Goal: Information Seeking & Learning: Learn about a topic

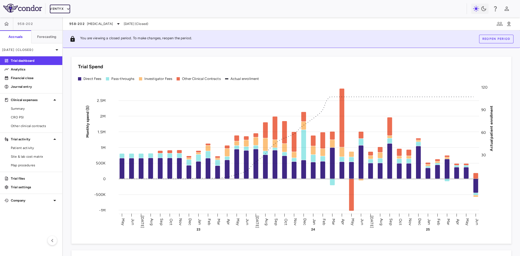
click at [67, 5] on button "Ventyx" at bounding box center [60, 9] width 20 height 9
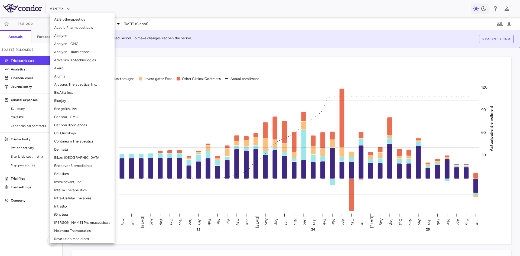
click at [68, 78] on li "Alumis" at bounding box center [82, 76] width 65 height 8
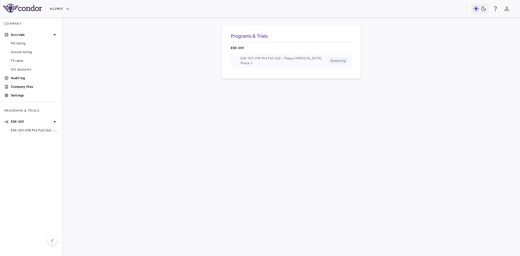
click at [251, 63] on span "Phase 3" at bounding box center [285, 63] width 88 height 5
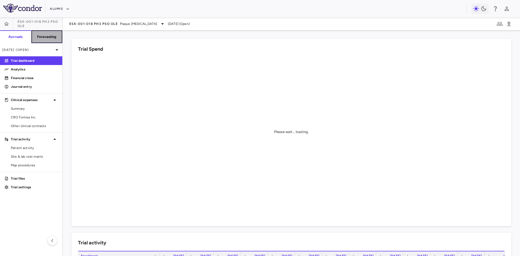
click at [51, 38] on h6 "Forecasting" at bounding box center [47, 36] width 20 height 5
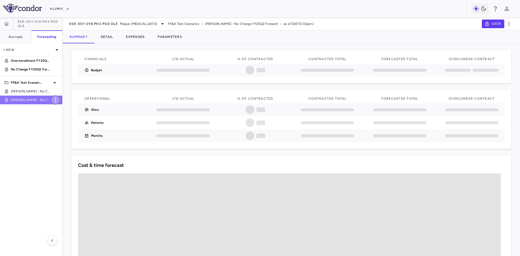
click at [58, 99] on icon "button" at bounding box center [55, 100] width 7 height 7
click at [69, 115] on div "Duplicate" at bounding box center [63, 113] width 24 height 9
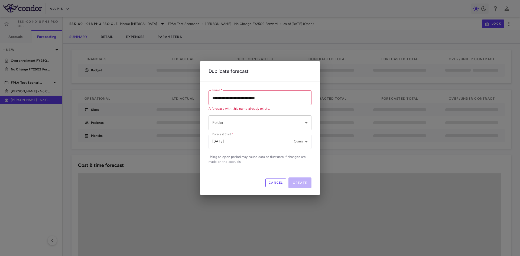
click at [234, 121] on body "**********" at bounding box center [260, 128] width 520 height 256
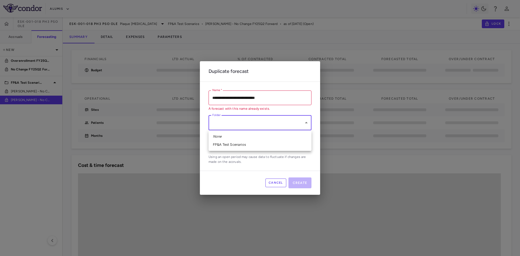
click at [235, 146] on li "FP&A Test Scenarios" at bounding box center [260, 145] width 103 height 8
type input "**********"
click at [218, 97] on input "**********" at bounding box center [260, 97] width 103 height 14
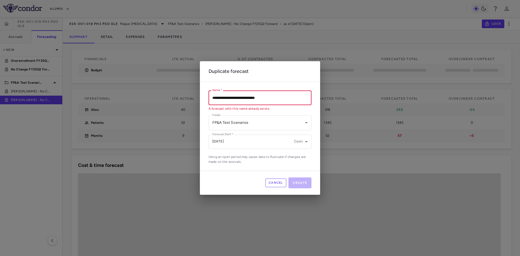
click at [217, 99] on input "**********" at bounding box center [260, 97] width 103 height 14
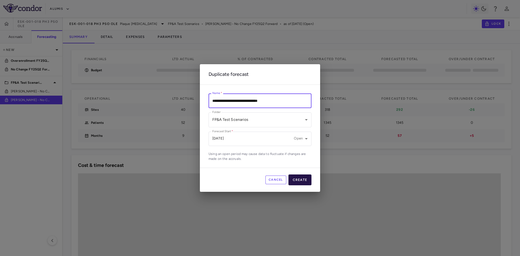
type input "**********"
click at [299, 179] on button "Create" at bounding box center [300, 179] width 23 height 11
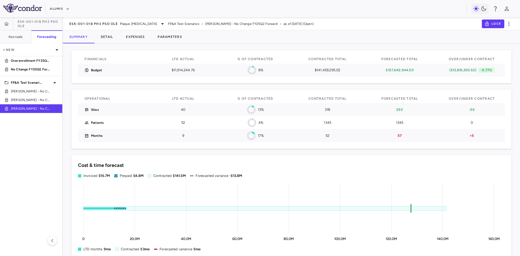
click at [34, 152] on aside "ESK-001-018 Ph3 PsO OLE Accruals Forecasting New Overenrollment FY25Q2 Forward …" at bounding box center [31, 136] width 63 height 239
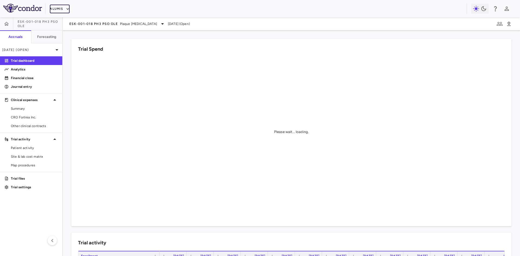
click at [61, 8] on button "Alumis" at bounding box center [60, 9] width 20 height 9
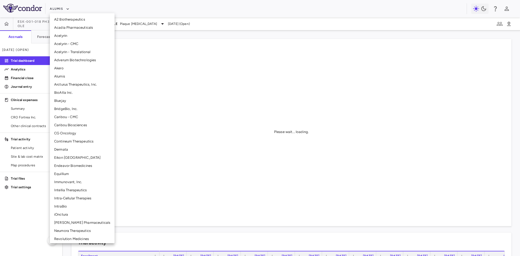
click at [75, 108] on li "BridgeBio, Inc." at bounding box center [82, 109] width 65 height 8
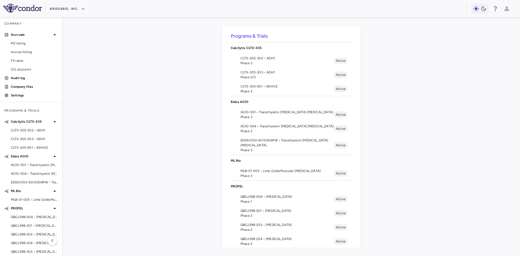
click at [266, 60] on span "CLTX-305-302 • ADH1" at bounding box center [287, 58] width 93 height 5
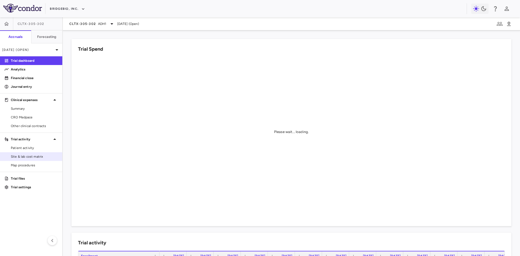
click at [31, 158] on span "Site & lab cost matrix" at bounding box center [34, 156] width 47 height 5
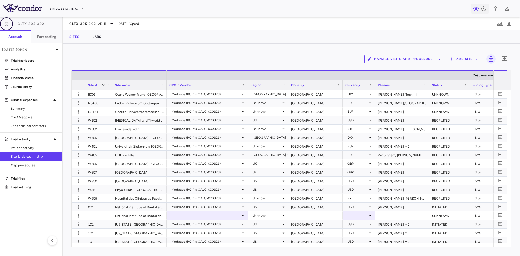
click at [4, 23] on icon "button" at bounding box center [6, 23] width 5 height 5
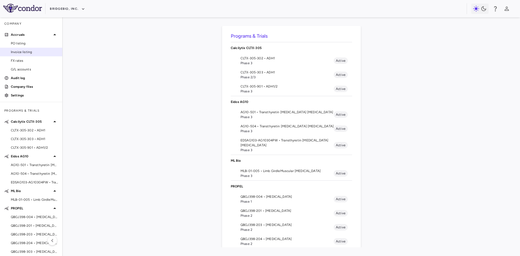
click at [25, 52] on span "Invoice listing" at bounding box center [34, 52] width 47 height 5
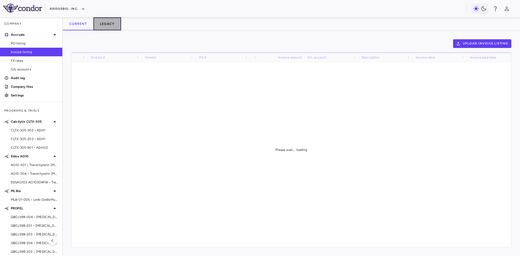
click at [108, 23] on button "Legacy" at bounding box center [107, 23] width 28 height 13
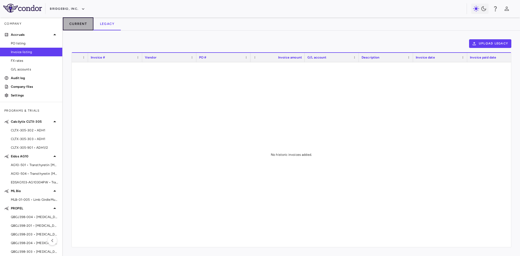
click at [78, 24] on button "Current" at bounding box center [78, 23] width 31 height 13
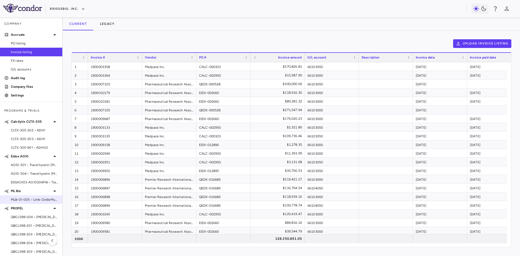
click at [33, 198] on span "MLB-01-005 • Limb GirdleMuscular Dystrophy" at bounding box center [34, 199] width 47 height 5
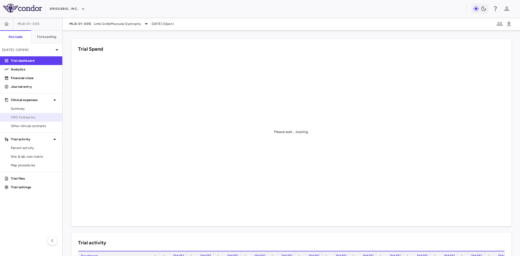
click at [29, 117] on span "CRO Fortrea Inc." at bounding box center [34, 117] width 47 height 5
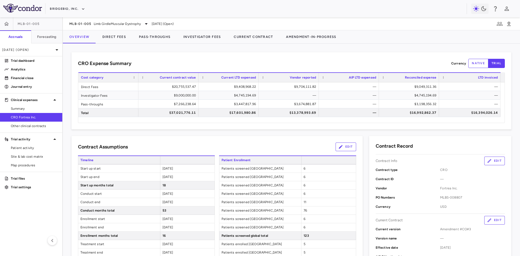
click at [245, 146] on div "Contract Assumptions Edit" at bounding box center [217, 146] width 278 height 9
click at [65, 6] on button "BridgeBio, Inc." at bounding box center [67, 9] width 35 height 9
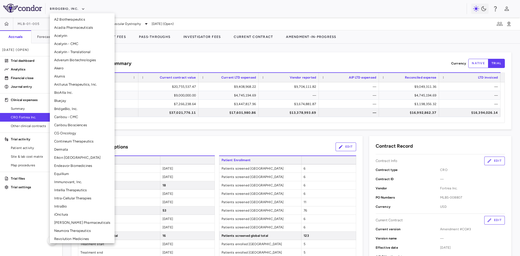
click at [68, 73] on li "Alumis" at bounding box center [82, 76] width 65 height 8
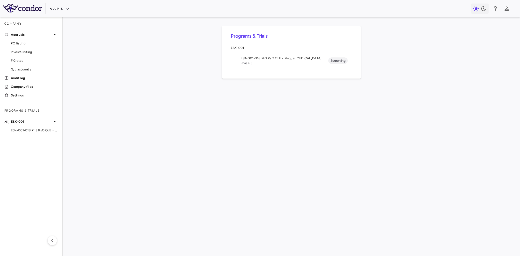
click at [258, 64] on span "Phase 3" at bounding box center [285, 63] width 88 height 5
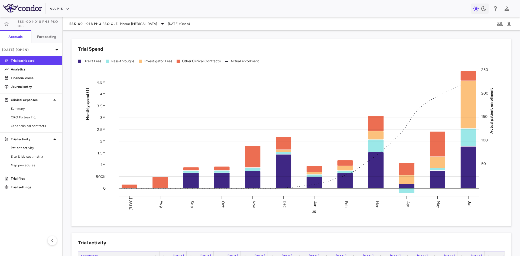
click at [142, 40] on div "Trial Spend Direct Fees Pass-throughs Investigator Fees Other Clinical Contract…" at bounding box center [292, 132] width 440 height 187
click at [27, 156] on span "Site & lab cost matrix" at bounding box center [34, 156] width 47 height 5
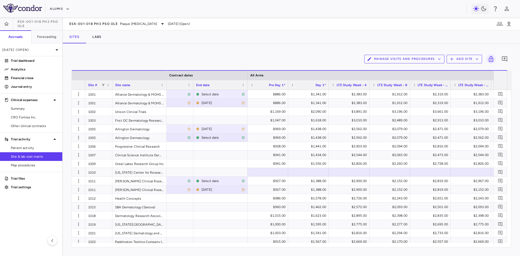
scroll to position [0, 645]
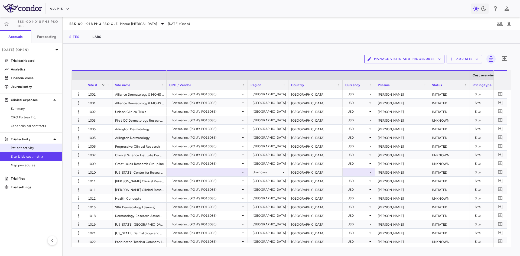
click at [36, 147] on span "Patient activity" at bounding box center [34, 147] width 47 height 5
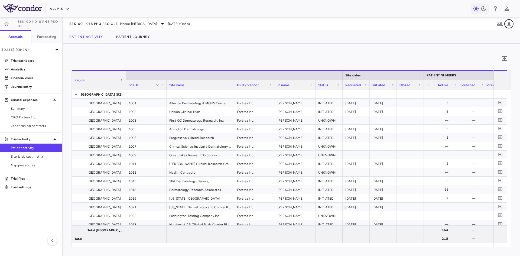
click at [510, 22] on icon "button" at bounding box center [509, 24] width 7 height 7
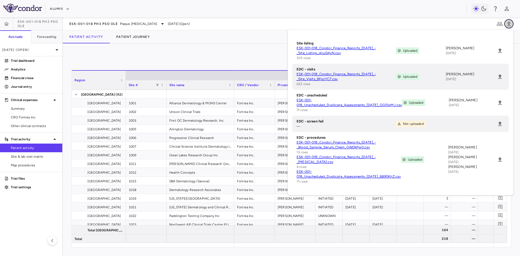
click at [510, 23] on icon "button" at bounding box center [509, 23] width 4 height 5
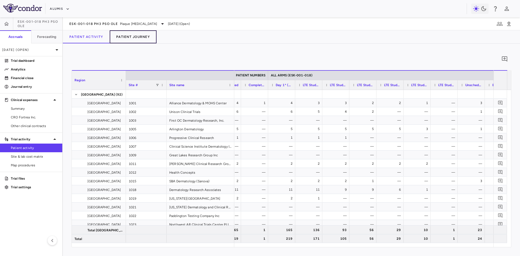
click at [132, 37] on button "Patient Journey" at bounding box center [133, 36] width 47 height 13
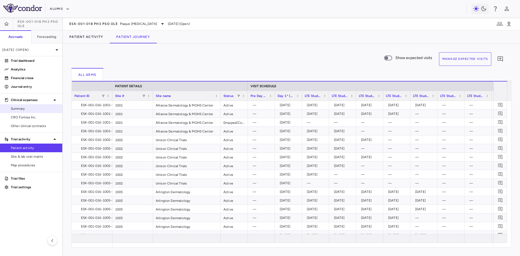
click at [19, 110] on span "Summary" at bounding box center [34, 108] width 47 height 5
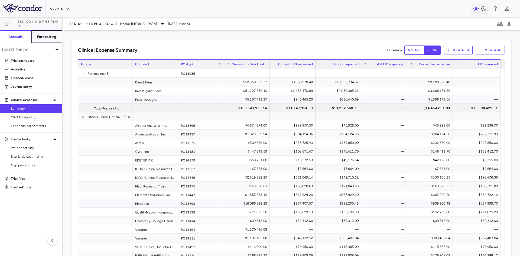
click at [52, 36] on h6 "Forecasting" at bounding box center [47, 36] width 20 height 5
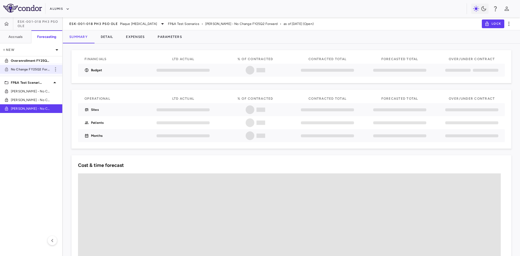
click at [35, 68] on p "No Change FY25Q2 Forward" at bounding box center [31, 69] width 40 height 5
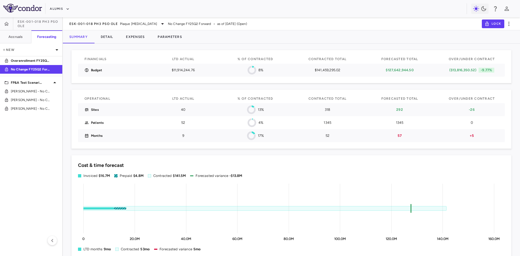
click at [176, 70] on p "$11,914,244.76" at bounding box center [183, 70] width 53 height 5
click at [171, 72] on p "$11,914,244.76" at bounding box center [183, 70] width 53 height 5
drag, startPoint x: 207, startPoint y: 23, endPoint x: 226, endPoint y: 24, distance: 19.0
click at [226, 24] on span "as of Mar 2025 (Open)" at bounding box center [232, 23] width 30 height 5
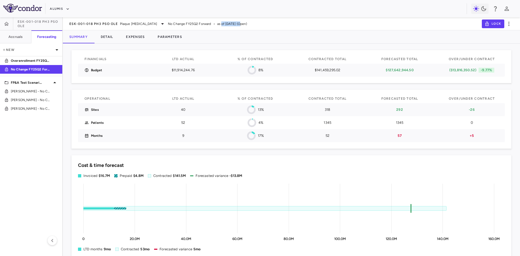
click at [217, 24] on span "as of Mar 2025 (Open)" at bounding box center [232, 23] width 30 height 5
drag, startPoint x: 211, startPoint y: 23, endPoint x: 225, endPoint y: 24, distance: 14.1
click at [225, 24] on span "as of Mar 2025 (Open)" at bounding box center [232, 23] width 30 height 5
click at [234, 24] on span "as of Mar 2025 (Open)" at bounding box center [232, 23] width 30 height 5
drag, startPoint x: 204, startPoint y: 24, endPoint x: 226, endPoint y: 25, distance: 21.4
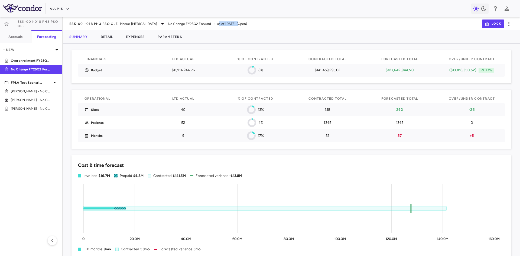
click at [226, 25] on span "as of Mar 2025 (Open)" at bounding box center [232, 23] width 30 height 5
click at [242, 27] on div "ESK-001-018 Ph3 PsO OLE Plaque Psoriasis No Change FY25Q2 Forward • as of Mar 2…" at bounding box center [291, 23] width 457 height 13
click at [183, 71] on p "$11,914,244.76" at bounding box center [183, 70] width 53 height 5
click at [182, 111] on p "40" at bounding box center [183, 109] width 53 height 5
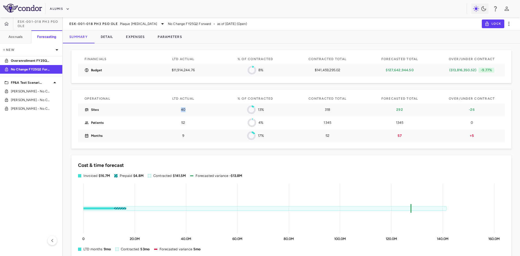
click at [182, 111] on p "40" at bounding box center [183, 109] width 53 height 5
click at [181, 122] on p "52" at bounding box center [183, 122] width 53 height 5
click at [185, 134] on p "9" at bounding box center [183, 135] width 53 height 5
drag, startPoint x: 179, startPoint y: 137, endPoint x: 190, endPoint y: 136, distance: 11.7
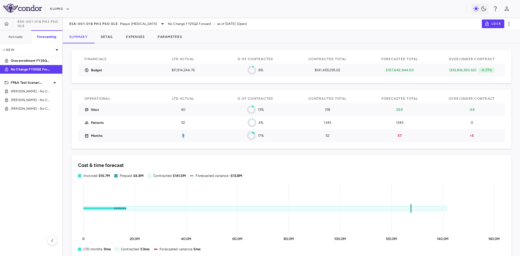
click at [190, 136] on p "9" at bounding box center [183, 135] width 53 height 5
click at [210, 140] on div "9" at bounding box center [183, 135] width 60 height 13
drag, startPoint x: 477, startPoint y: 137, endPoint x: 455, endPoint y: 136, distance: 22.8
click at [455, 136] on p "+5" at bounding box center [471, 135] width 53 height 5
click at [416, 137] on p "57" at bounding box center [399, 135] width 53 height 5
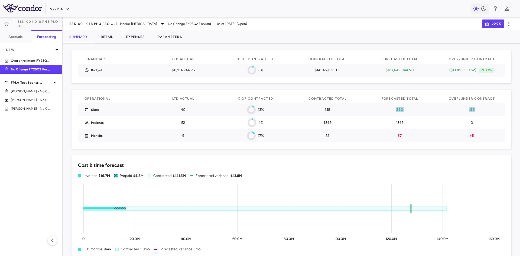
drag, startPoint x: 474, startPoint y: 111, endPoint x: 394, endPoint y: 110, distance: 79.6
click at [394, 110] on div "Sites 40 13% 318 292 -26" at bounding box center [291, 109] width 427 height 13
click at [469, 107] on p "-26" at bounding box center [471, 109] width 53 height 5
click at [471, 134] on p "+5" at bounding box center [471, 135] width 53 height 5
drag, startPoint x: 473, startPoint y: 109, endPoint x: 355, endPoint y: 110, distance: 118.1
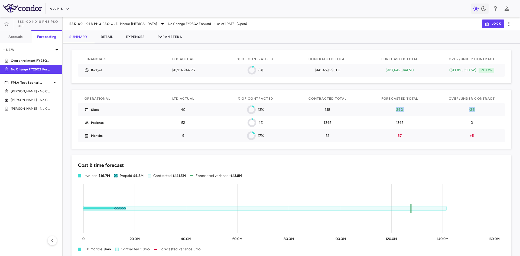
click at [355, 110] on div "Sites 40 13% 318 292 -26" at bounding box center [291, 109] width 427 height 13
click at [420, 110] on p "292" at bounding box center [399, 109] width 53 height 5
click at [469, 109] on p "-26" at bounding box center [471, 109] width 53 height 5
click at [445, 110] on p "-26" at bounding box center [471, 109] width 53 height 5
drag, startPoint x: 439, startPoint y: 116, endPoint x: 482, endPoint y: 139, distance: 49.1
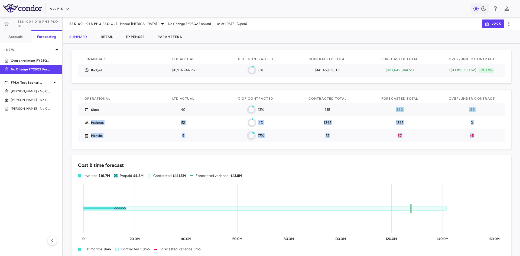
click at [482, 139] on div "Operational LTD Actual % of Contracted Contracted Total Forecasted Total Over/U…" at bounding box center [291, 119] width 427 height 46
click at [461, 122] on p "0" at bounding box center [471, 122] width 53 height 5
click at [426, 113] on div "Sites 40 13% 318 292 -26" at bounding box center [291, 109] width 427 height 13
click at [414, 102] on div "Operational LTD Actual % of Contracted Contracted Total Forecasted Total Over/U…" at bounding box center [291, 119] width 427 height 46
drag, startPoint x: 390, startPoint y: 121, endPoint x: 472, endPoint y: 125, distance: 81.9
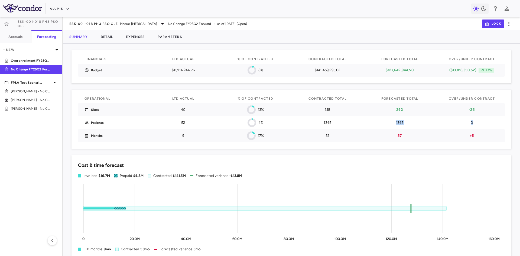
click at [472, 125] on div "Patients 52 4% 1345 1345 0" at bounding box center [291, 122] width 427 height 13
click at [476, 122] on p "0" at bounding box center [471, 122] width 53 height 5
drag, startPoint x: 445, startPoint y: 70, endPoint x: 475, endPoint y: 72, distance: 30.7
click at [475, 72] on div "($13,816,350.52) -9.77%" at bounding box center [471, 70] width 53 height 5
click at [108, 38] on button "Detail" at bounding box center [106, 36] width 25 height 13
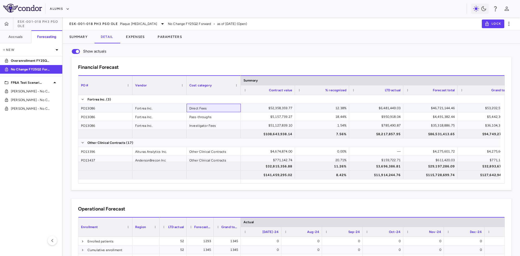
click at [206, 109] on div "Direct Fees" at bounding box center [214, 108] width 54 height 8
click at [201, 117] on div "Pass-throughs" at bounding box center [214, 116] width 54 height 8
click at [202, 124] on div "Investigator Fees" at bounding box center [214, 125] width 54 height 8
click at [211, 154] on div "Other Clinical Contracts" at bounding box center [214, 151] width 54 height 8
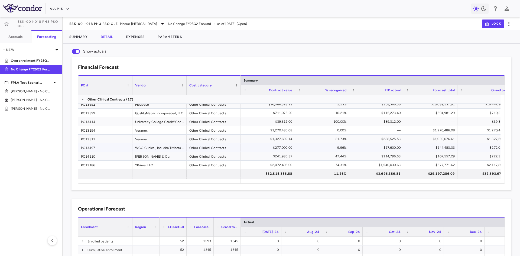
scroll to position [132, 0]
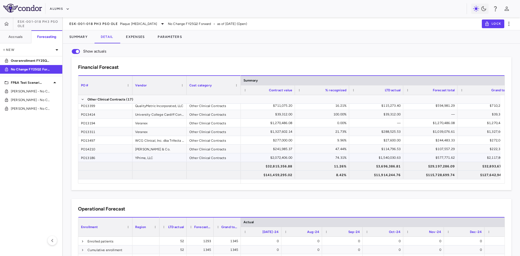
click at [202, 156] on div "Other Clinical Contracts" at bounding box center [214, 157] width 54 height 8
click at [205, 148] on div "Other Clinical Contracts" at bounding box center [214, 149] width 54 height 8
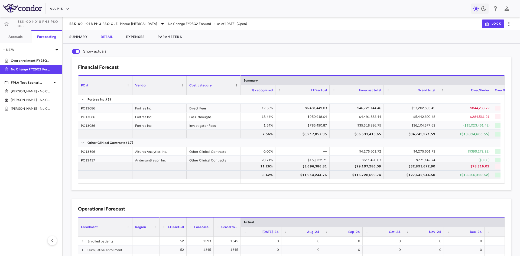
scroll to position [0, 112]
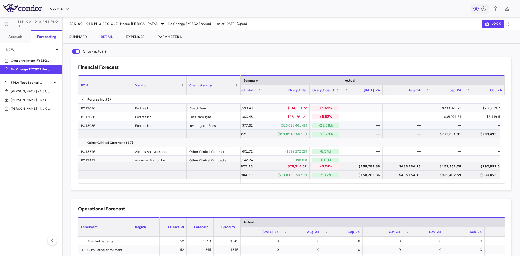
click at [292, 128] on div "($15,023,461.48)" at bounding box center [283, 125] width 47 height 9
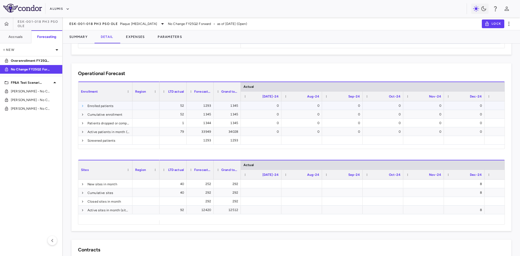
click at [83, 106] on span at bounding box center [82, 105] width 3 height 3
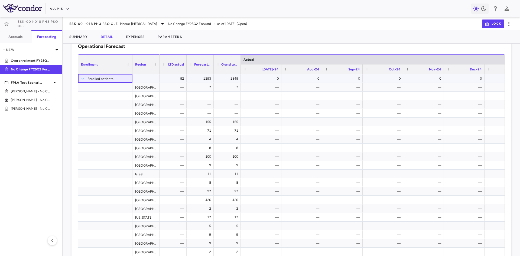
click at [82, 79] on span at bounding box center [82, 78] width 3 height 3
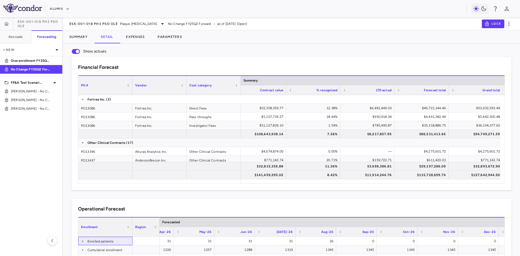
scroll to position [0, 6]
click at [141, 39] on button "Expenses" at bounding box center [135, 36] width 32 height 13
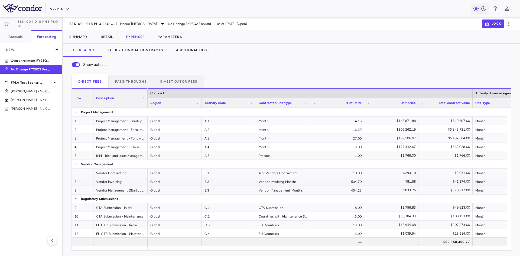
click at [223, 181] on div "B.2" at bounding box center [229, 181] width 54 height 8
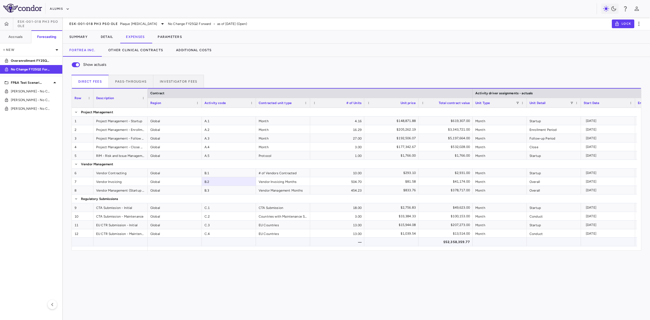
click at [450, 243] on div "$52,358,359.77" at bounding box center [446, 242] width 47 height 9
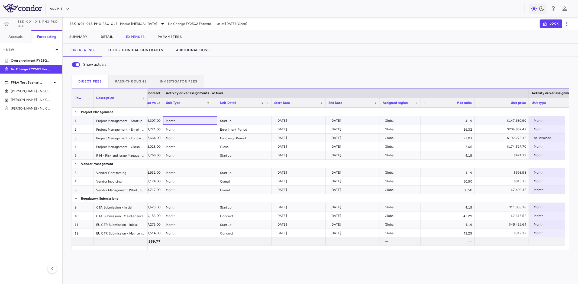
click at [194, 121] on div "Month" at bounding box center [190, 120] width 54 height 8
click at [235, 123] on div "Startup" at bounding box center [244, 120] width 54 height 8
click at [167, 126] on div "Month" at bounding box center [190, 129] width 54 height 8
click at [226, 128] on div "Enrollment Period" at bounding box center [244, 129] width 54 height 8
click at [176, 142] on div "Month" at bounding box center [190, 138] width 54 height 8
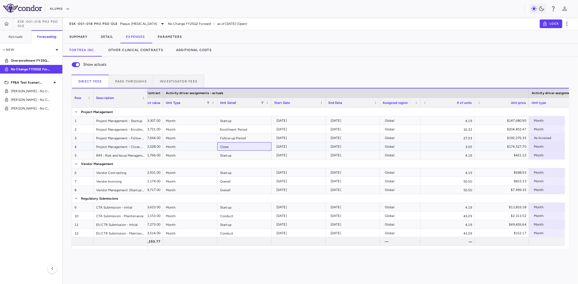
click at [232, 147] on div "Close" at bounding box center [244, 146] width 54 height 8
click at [183, 157] on div "Month" at bounding box center [190, 155] width 54 height 8
click at [251, 155] on div "Startup" at bounding box center [244, 155] width 54 height 8
click at [170, 174] on div "Month" at bounding box center [190, 172] width 54 height 8
click at [178, 183] on div "Month" at bounding box center [190, 181] width 54 height 8
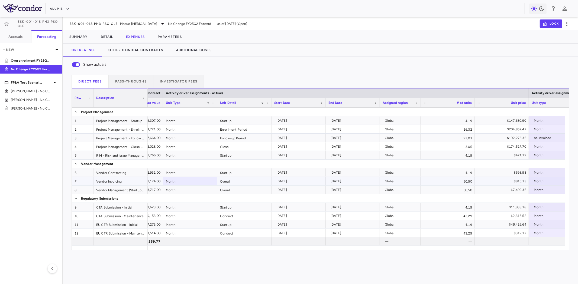
click at [241, 182] on div "Overall" at bounding box center [244, 181] width 54 height 8
click at [174, 189] on div "Month" at bounding box center [190, 190] width 54 height 8
click at [222, 190] on div "Overall" at bounding box center [244, 190] width 54 height 8
click at [192, 142] on div "Month" at bounding box center [190, 138] width 54 height 8
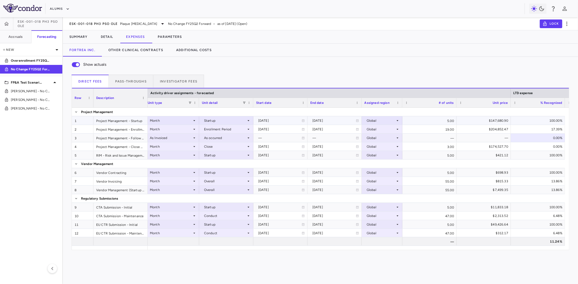
click at [177, 121] on div "Month" at bounding box center [171, 120] width 42 height 9
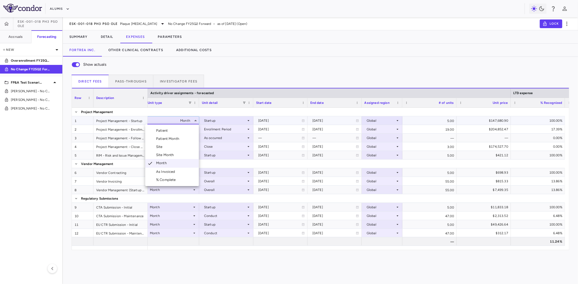
click at [177, 121] on div at bounding box center [289, 142] width 578 height 284
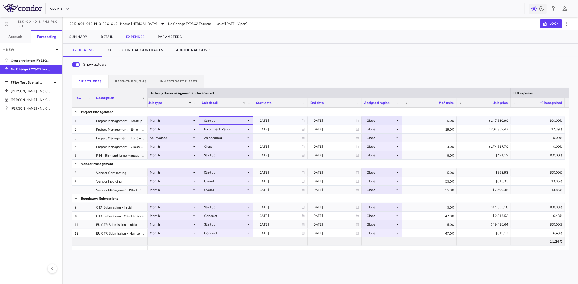
click at [239, 121] on div "Startup" at bounding box center [225, 120] width 42 height 9
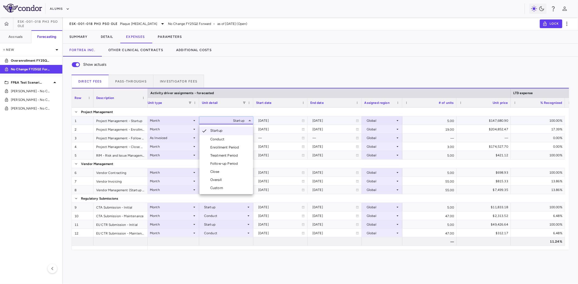
click at [239, 121] on div at bounding box center [289, 142] width 578 height 284
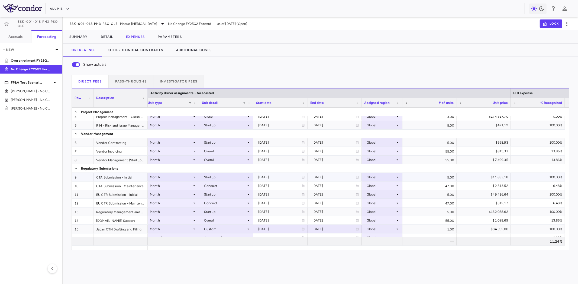
click at [228, 178] on div "Startup" at bounding box center [225, 177] width 42 height 9
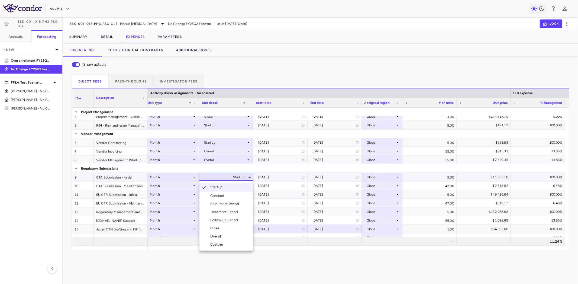
click at [126, 177] on div at bounding box center [289, 142] width 578 height 284
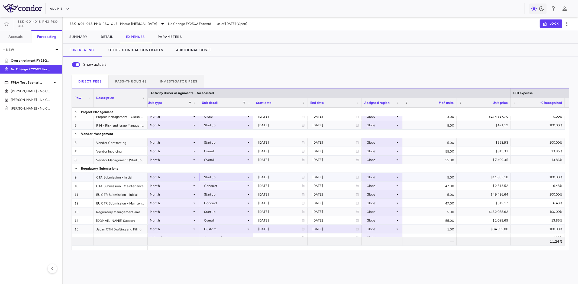
click at [222, 179] on div "Startup" at bounding box center [225, 177] width 42 height 9
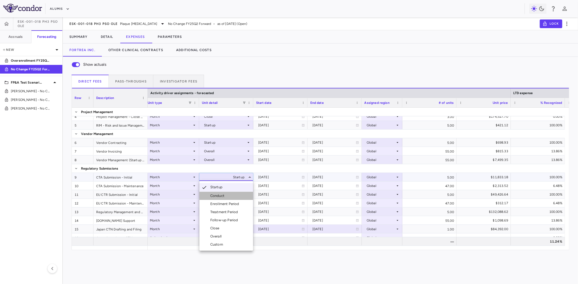
click at [218, 195] on div "Conduct" at bounding box center [218, 196] width 16 height 5
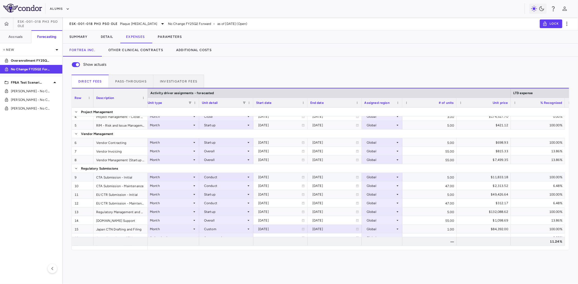
click at [277, 176] on div "2024-09-01" at bounding box center [279, 177] width 43 height 9
click at [332, 179] on div "2028-12-31" at bounding box center [333, 177] width 43 height 9
click at [489, 177] on div "$1,146.28" at bounding box center [484, 177] width 47 height 9
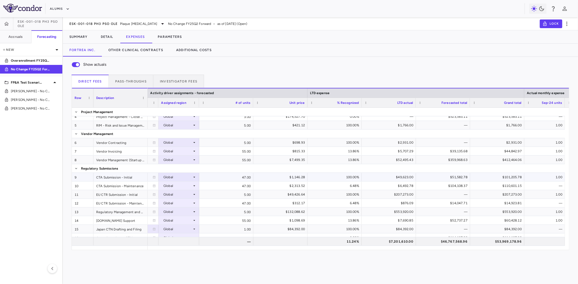
scroll to position [0, 937]
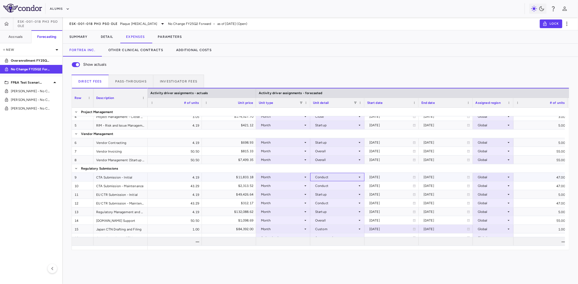
click at [344, 178] on div "Conduct" at bounding box center [336, 177] width 42 height 9
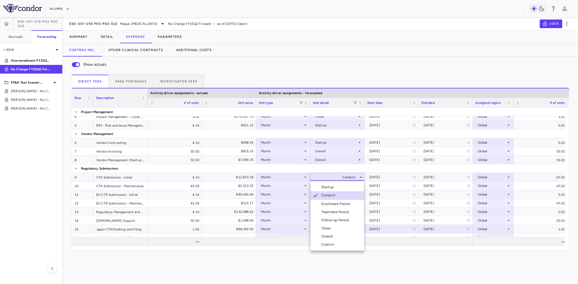
click at [329, 186] on div "Startup" at bounding box center [328, 187] width 14 height 5
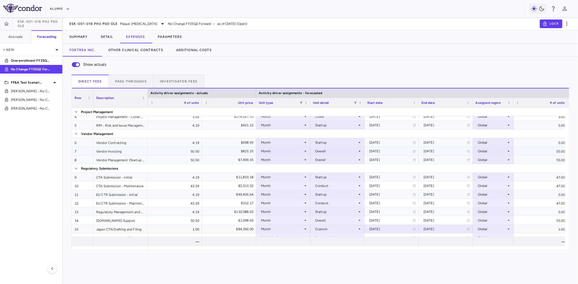
click at [218, 147] on div "$815.33" at bounding box center [230, 151] width 47 height 9
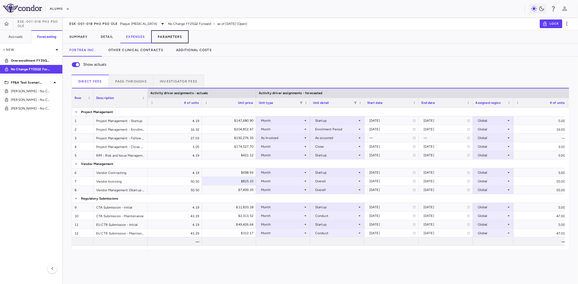
click at [171, 42] on button "Parameters" at bounding box center [169, 36] width 37 height 13
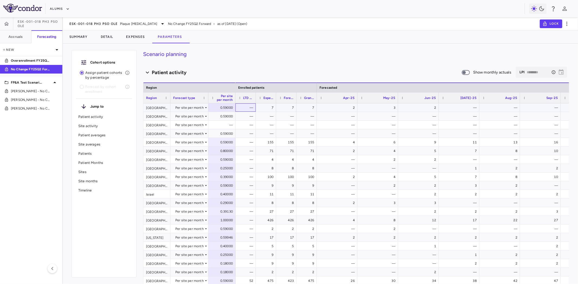
click at [251, 109] on div "—" at bounding box center [246, 107] width 13 height 9
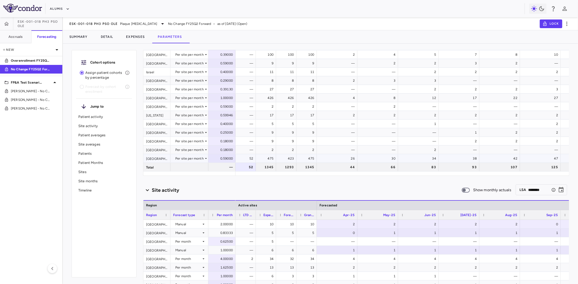
click at [159, 160] on div "United States" at bounding box center [156, 158] width 27 height 8
click at [256, 159] on div "475" at bounding box center [266, 158] width 20 height 8
click at [249, 160] on div "52" at bounding box center [246, 158] width 13 height 9
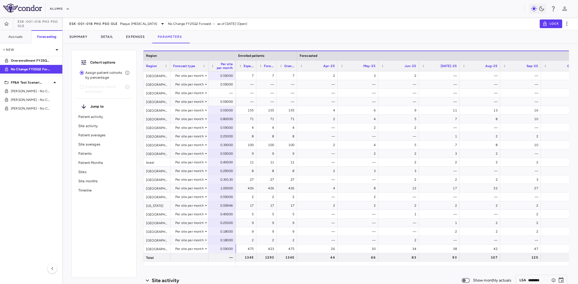
scroll to position [0, 25]
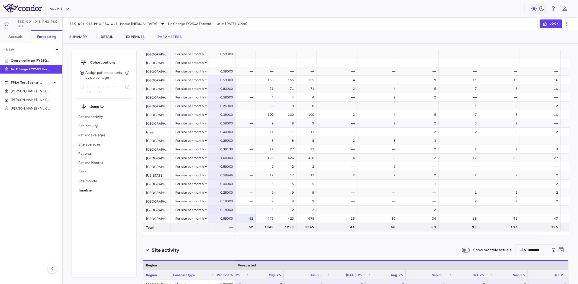
click at [166, 249] on h6 "Site activity" at bounding box center [165, 250] width 27 height 7
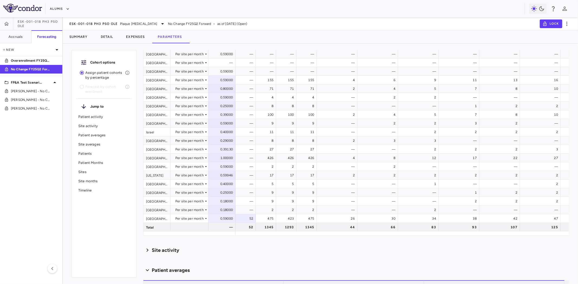
click at [158, 251] on h6 "Site activity" at bounding box center [165, 250] width 27 height 7
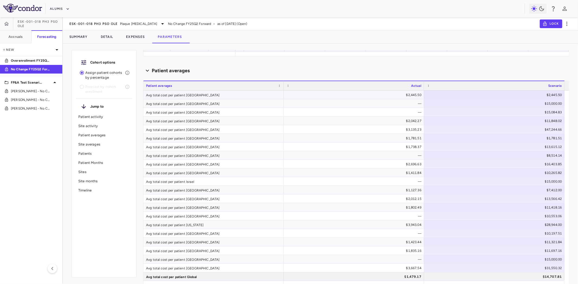
click at [183, 96] on div "Avg total cost per patient Australia" at bounding box center [213, 95] width 140 height 8
click at [189, 101] on div "Avg total cost per patient Austria" at bounding box center [213, 103] width 140 height 8
click at [196, 111] on div "Avg total cost per patient Belgium" at bounding box center [213, 112] width 140 height 8
click at [194, 126] on div "Avg total cost per patient Canada" at bounding box center [213, 129] width 140 height 8
click at [196, 155] on div "Avg total cost per patient France" at bounding box center [213, 155] width 140 height 8
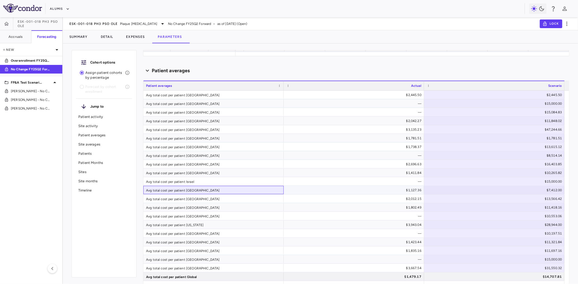
click at [193, 190] on div "Avg total cost per patient Japan" at bounding box center [213, 190] width 140 height 8
click at [207, 103] on div "Avg total cost per patient Austria" at bounding box center [213, 103] width 140 height 8
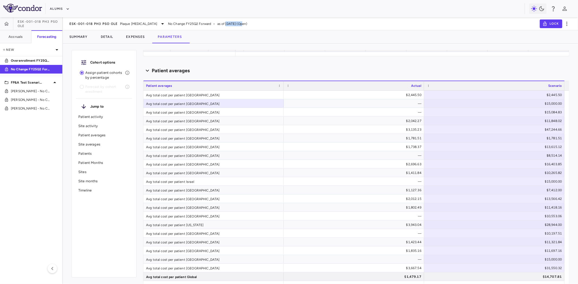
drag, startPoint x: 213, startPoint y: 23, endPoint x: 228, endPoint y: 22, distance: 15.2
click at [228, 22] on span "as of Mar 2025 (Open)" at bounding box center [232, 23] width 30 height 5
click at [409, 101] on div "—" at bounding box center [355, 103] width 133 height 9
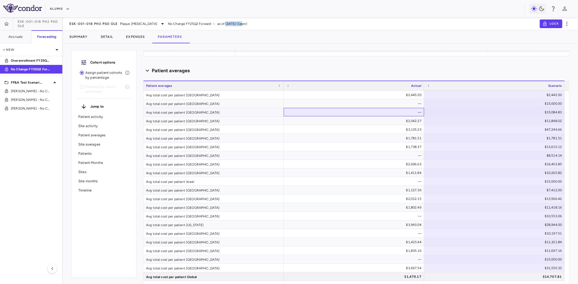
click at [394, 115] on div "—" at bounding box center [355, 112] width 133 height 9
click at [407, 149] on div "$1,738.37" at bounding box center [355, 147] width 133 height 9
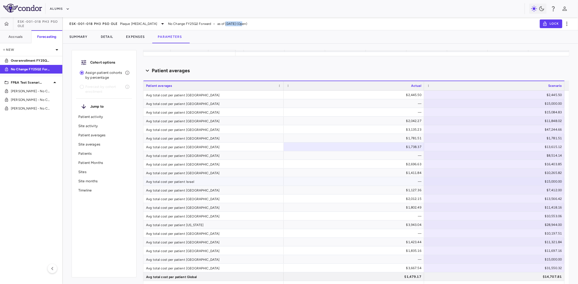
click at [409, 179] on div "—" at bounding box center [355, 181] width 133 height 9
click at [394, 218] on div "—" at bounding box center [355, 216] width 133 height 9
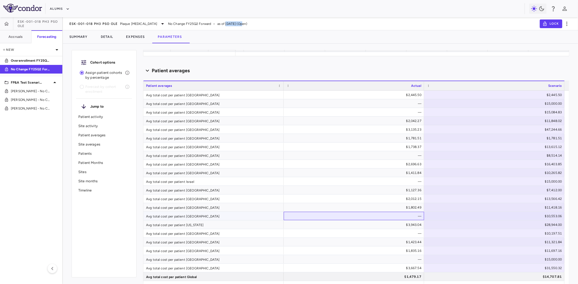
scroll to position [542, 0]
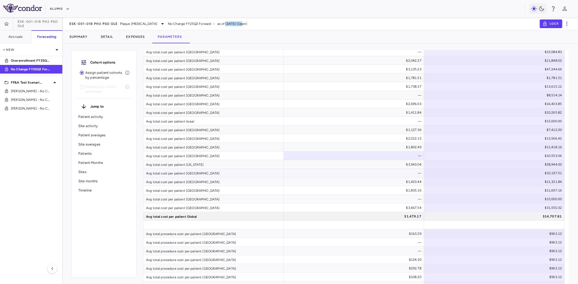
click at [404, 174] on div "—" at bounding box center [355, 173] width 133 height 9
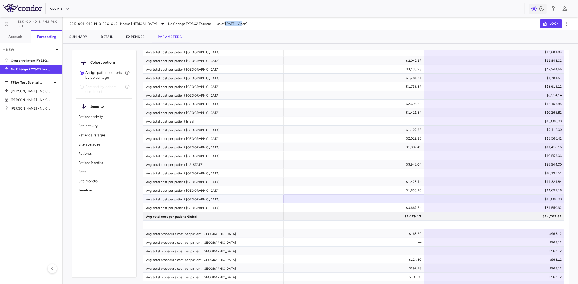
click at [400, 195] on div "—" at bounding box center [355, 199] width 133 height 9
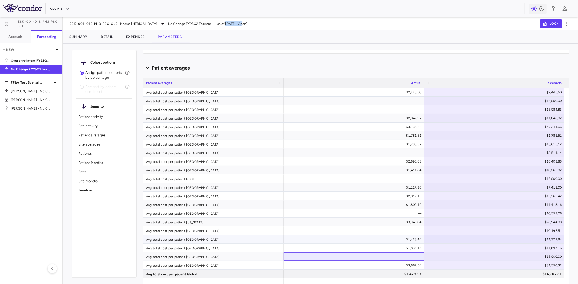
scroll to position [481, 0]
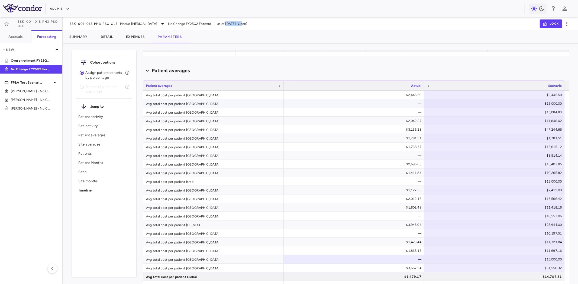
click at [199, 103] on div "Avg total cost per patient Austria" at bounding box center [213, 103] width 140 height 8
click at [326, 115] on div "—" at bounding box center [355, 112] width 133 height 9
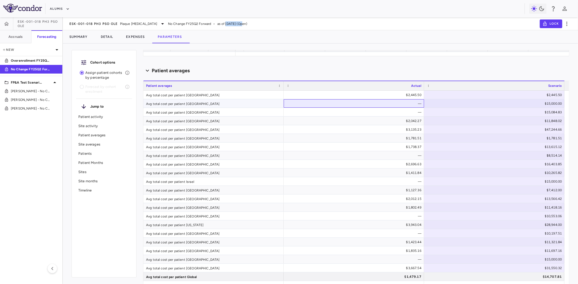
click at [360, 99] on div "—" at bounding box center [354, 103] width 140 height 8
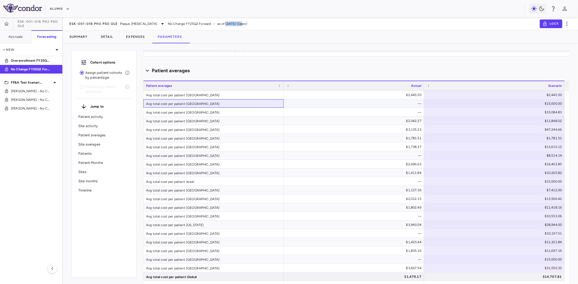
click at [211, 106] on div "Avg total cost per patient Austria" at bounding box center [213, 103] width 140 height 8
click at [201, 116] on div "Avg total cost per patient Belgium" at bounding box center [213, 112] width 140 height 8
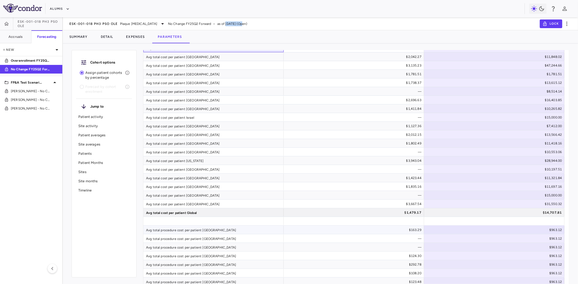
scroll to position [572, 0]
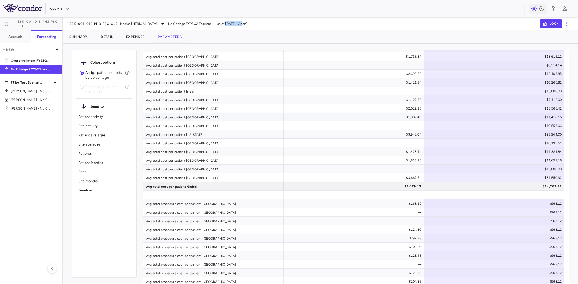
click at [176, 114] on div "Avg total cost per patient Poland" at bounding box center [213, 117] width 140 height 8
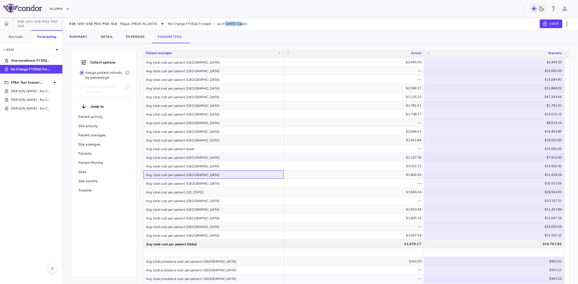
scroll to position [511, 0]
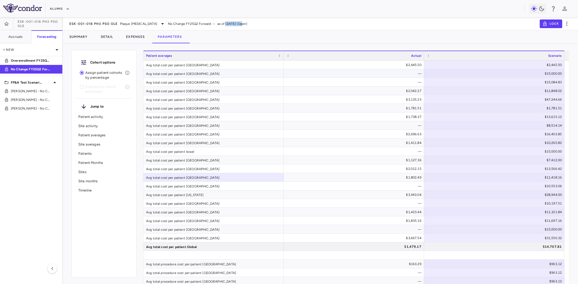
click at [181, 72] on div "Avg total cost per patient Austria" at bounding box center [213, 73] width 140 height 8
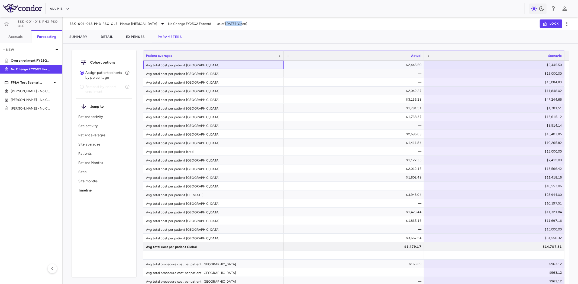
click at [196, 67] on div "Avg total cost per patient Australia" at bounding box center [213, 65] width 140 height 8
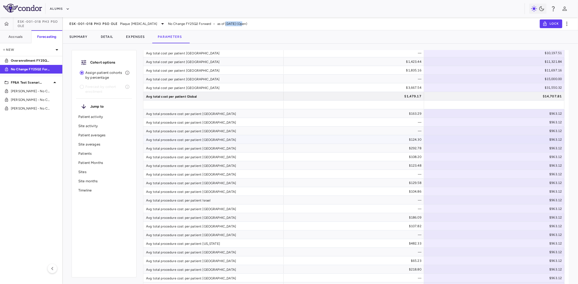
scroll to position [692, 0]
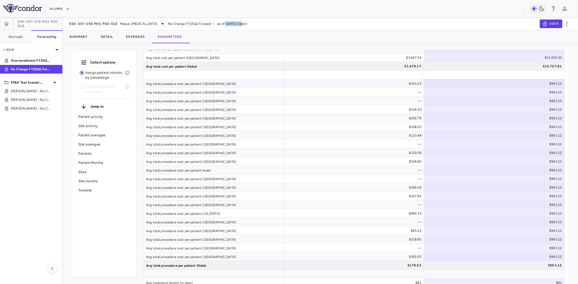
click at [181, 83] on div "Avg total procedure cost per patient Australia" at bounding box center [213, 83] width 140 height 8
click at [196, 58] on div "Avg total cost per patient United States" at bounding box center [213, 57] width 140 height 8
click at [205, 83] on div "Avg total procedure cost per patient Australia" at bounding box center [213, 83] width 140 height 8
click at [190, 58] on div "Avg total cost per patient United States" at bounding box center [213, 57] width 140 height 8
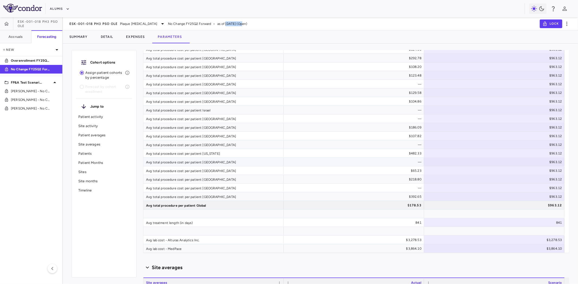
scroll to position [782, 0]
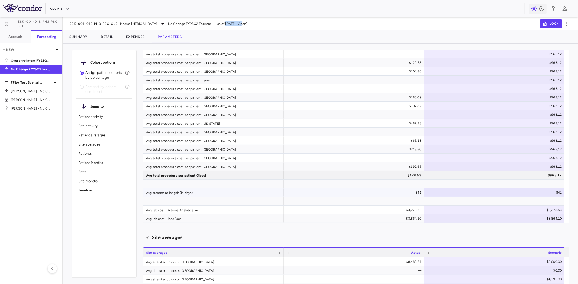
click at [202, 191] on div "Avg treatment length (in days)" at bounding box center [213, 193] width 140 height 8
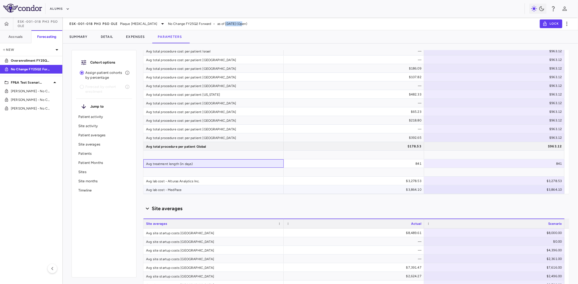
scroll to position [813, 0]
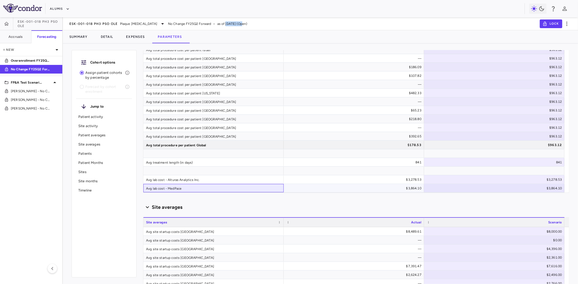
click at [217, 191] on div "Avg lab cost - MedPace" at bounding box center [213, 188] width 140 height 8
click at [216, 181] on div "Avg lab cost - Alturas Analytics Inc." at bounding box center [213, 180] width 140 height 8
click at [218, 190] on div "Avg lab cost - MedPace" at bounding box center [213, 188] width 140 height 8
click at [205, 180] on div "Avg lab cost - Alturas Analytics Inc." at bounding box center [213, 180] width 140 height 8
click at [199, 187] on div "Avg lab cost - MedPace" at bounding box center [213, 188] width 140 height 8
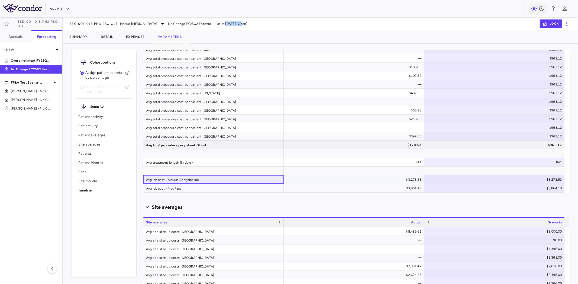
click at [205, 180] on div "Avg lab cost - Alturas Analytics Inc." at bounding box center [213, 180] width 140 height 8
click at [205, 188] on div "Avg lab cost - MedPace" at bounding box center [213, 188] width 140 height 8
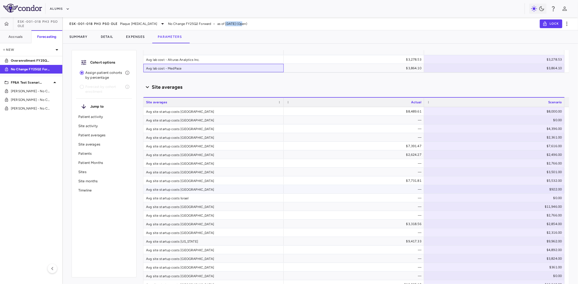
scroll to position [963, 0]
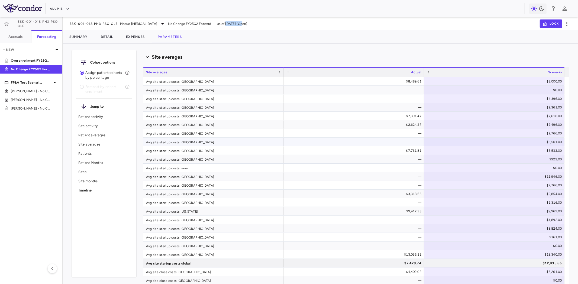
click at [178, 140] on div "Avg site startup costs France" at bounding box center [213, 142] width 140 height 8
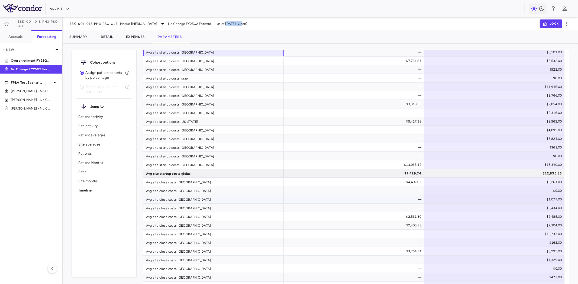
scroll to position [1053, 0]
click at [182, 201] on div "Avg site close costs Belgium" at bounding box center [213, 199] width 140 height 8
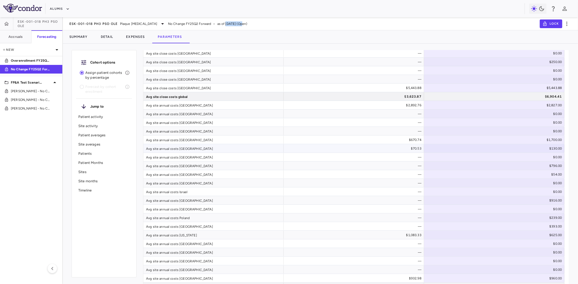
scroll to position [1324, 0]
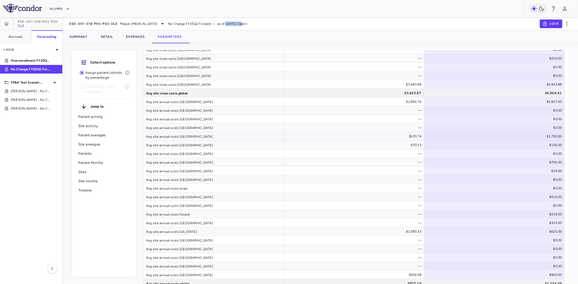
click at [180, 135] on div "Avg site annual costs Canada" at bounding box center [213, 136] width 140 height 8
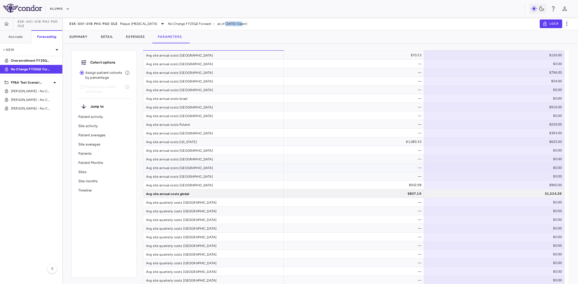
scroll to position [1415, 0]
click at [175, 214] on div "Avg site quarterly costs Austria" at bounding box center [213, 210] width 140 height 8
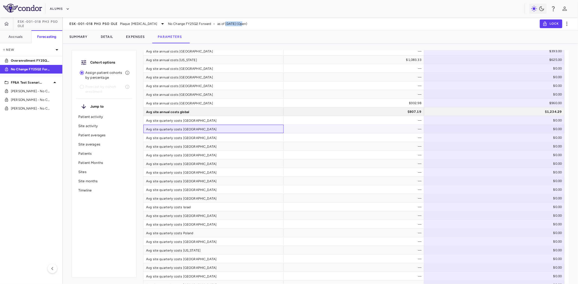
scroll to position [1565, 0]
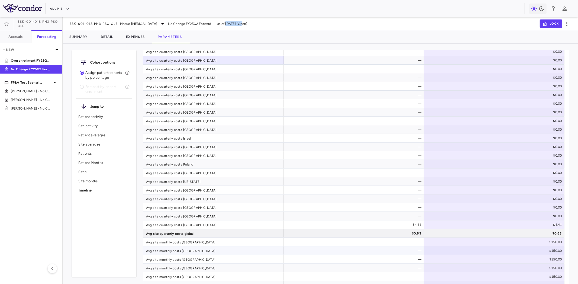
click at [167, 254] on div "Avg site monthly costs Austria" at bounding box center [213, 251] width 140 height 8
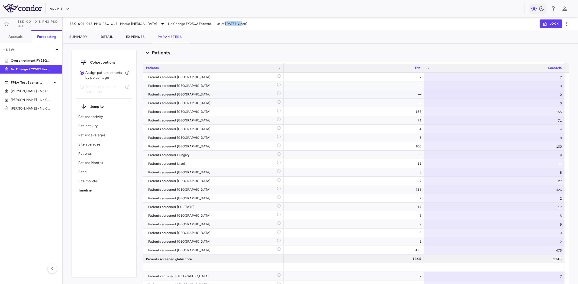
scroll to position [1986, 0]
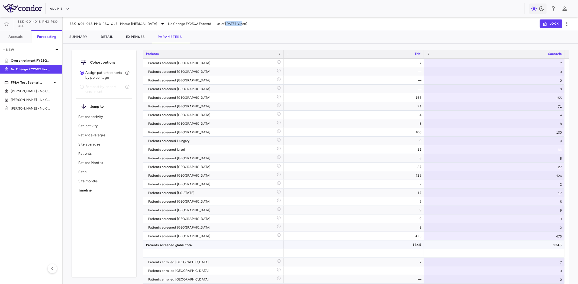
click at [409, 244] on div "1345" at bounding box center [355, 245] width 133 height 9
click at [472, 245] on div "1345" at bounding box center [494, 245] width 140 height 8
click at [412, 245] on div "1345" at bounding box center [355, 245] width 133 height 9
click at [455, 242] on div "1345" at bounding box center [494, 245] width 140 height 8
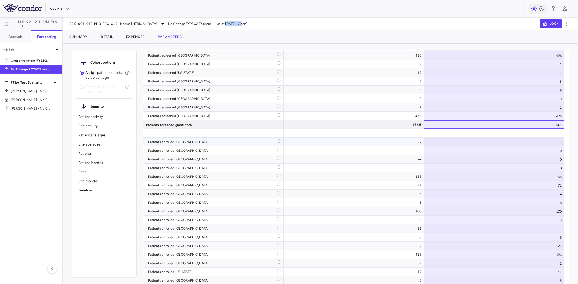
scroll to position [2137, 0]
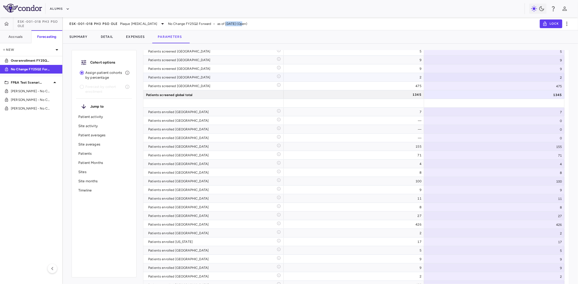
click at [187, 73] on div "Patients screened United Kingdom" at bounding box center [213, 77] width 140 height 8
click at [187, 153] on div "Patients enrolled Czech Republic" at bounding box center [212, 155] width 128 height 9
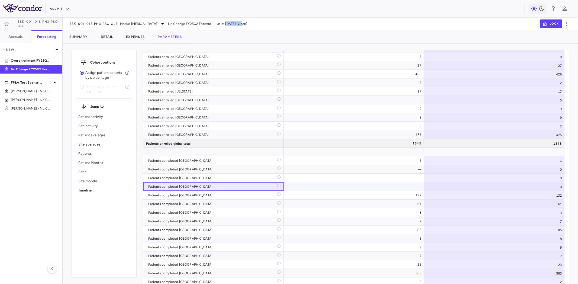
click at [182, 183] on div "Patients completed Bulgaria" at bounding box center [213, 187] width 140 height 8
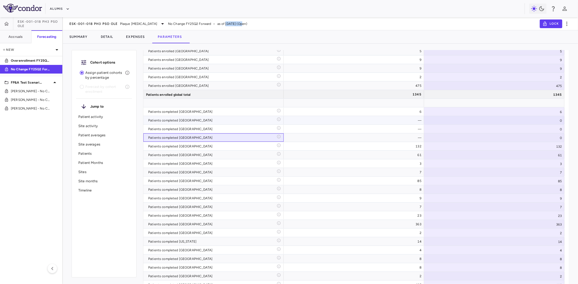
scroll to position [2378, 0]
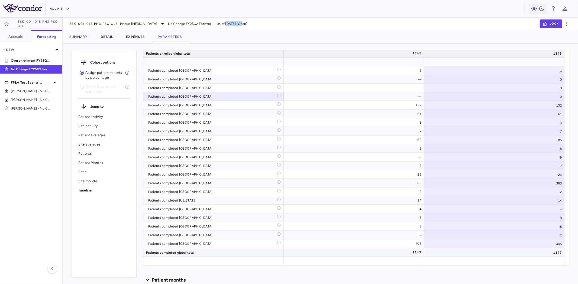
click at [409, 251] on div "1147" at bounding box center [355, 252] width 133 height 9
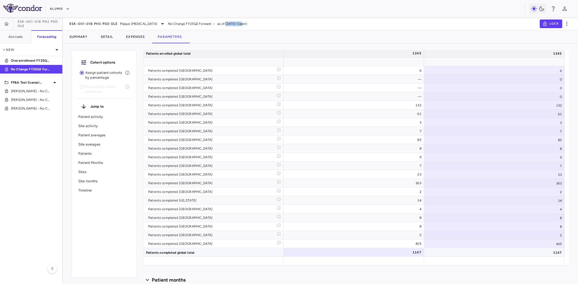
drag, startPoint x: 468, startPoint y: 255, endPoint x: 463, endPoint y: 256, distance: 4.7
click at [468, 255] on div "1147" at bounding box center [494, 252] width 140 height 8
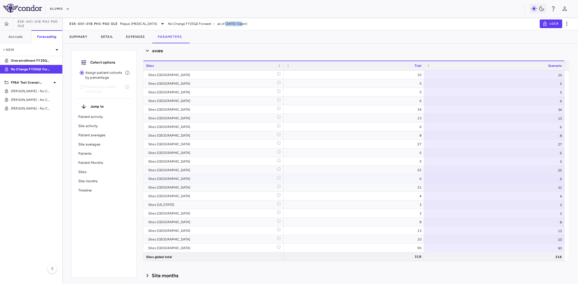
scroll to position [2889, 0]
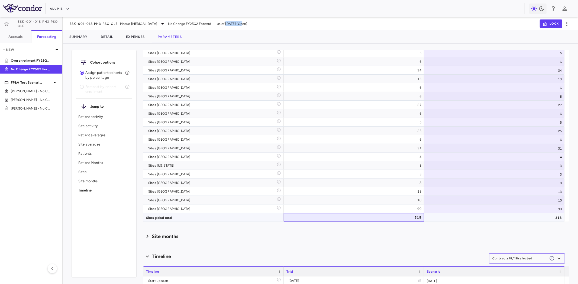
click at [411, 218] on div "318" at bounding box center [355, 217] width 133 height 9
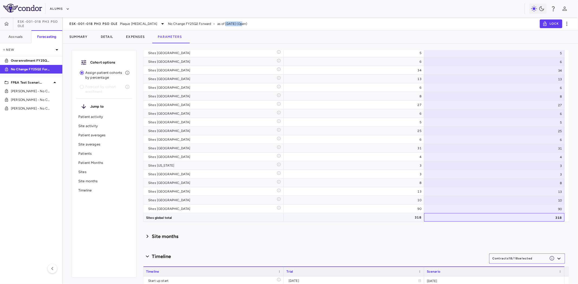
click at [491, 218] on div "318" at bounding box center [494, 217] width 140 height 8
click at [409, 218] on div "318" at bounding box center [355, 217] width 133 height 9
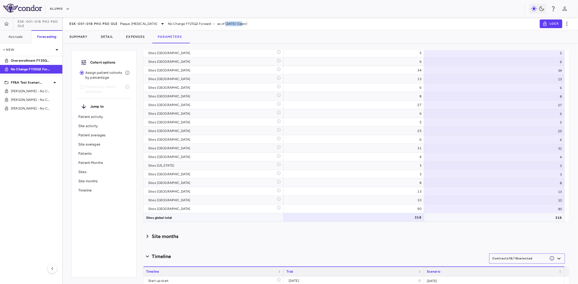
click at [459, 220] on div "318" at bounding box center [494, 217] width 140 height 8
click at [319, 230] on div "Scenario planning Patient activity Show monthly actuals ​ LPI ******** ​ Drag h…" at bounding box center [356, 167] width 426 height 234
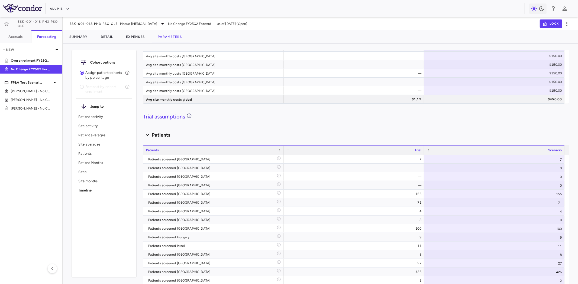
scroll to position [0, 0]
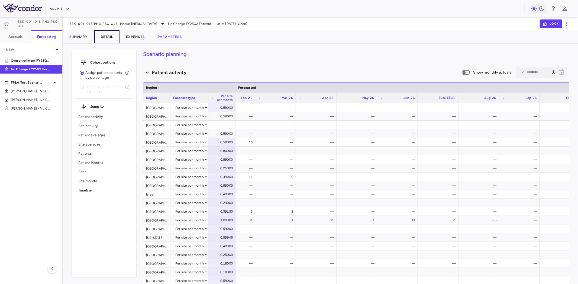
click at [116, 34] on button "Detail" at bounding box center [106, 36] width 25 height 13
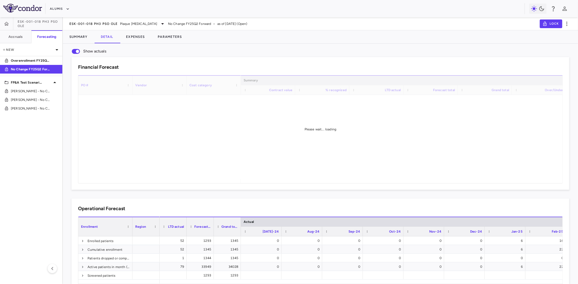
drag, startPoint x: 270, startPoint y: 181, endPoint x: 259, endPoint y: 180, distance: 10.6
click at [259, 180] on div "Please wait... loading" at bounding box center [320, 129] width 484 height 108
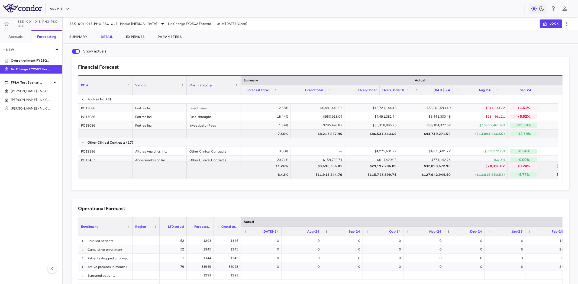
scroll to position [0, 186]
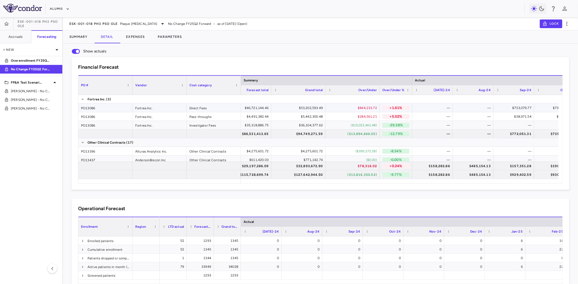
click at [391, 108] on p "+1.61%" at bounding box center [395, 108] width 27 height 5
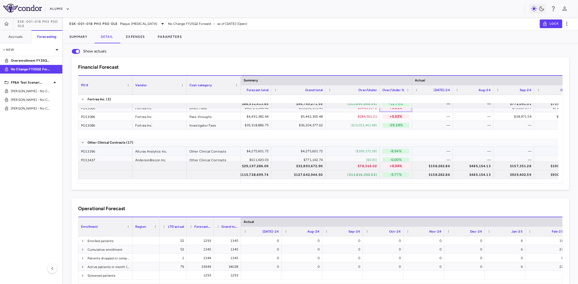
scroll to position [30, 0]
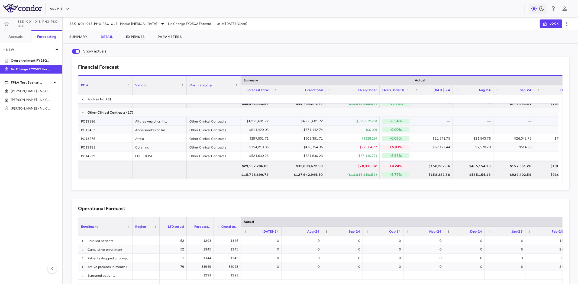
click at [392, 121] on p "-8.54%" at bounding box center [395, 121] width 27 height 5
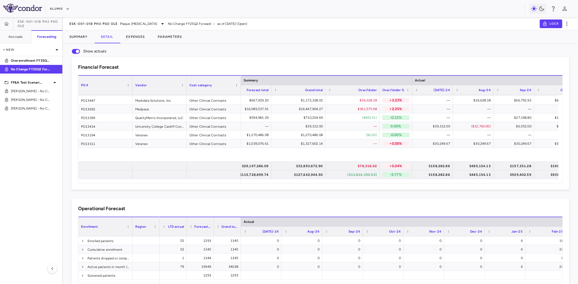
scroll to position [0, 0]
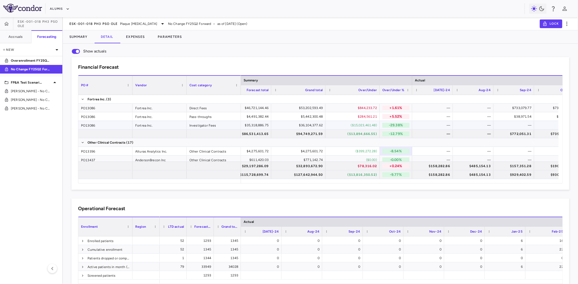
drag, startPoint x: 396, startPoint y: 125, endPoint x: 380, endPoint y: 126, distance: 16.0
click at [396, 125] on p "-29.38%" at bounding box center [395, 125] width 27 height 5
click at [372, 127] on div "($15,023,461.48)" at bounding box center [353, 125] width 47 height 9
drag, startPoint x: 394, startPoint y: 125, endPoint x: 391, endPoint y: 125, distance: 3.3
click at [394, 125] on p "-29.38%" at bounding box center [395, 125] width 27 height 5
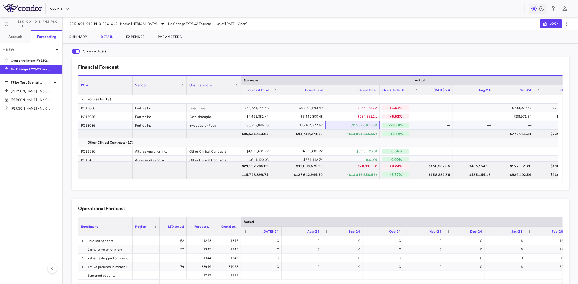
click at [361, 125] on div "($15,023,461.48)" at bounding box center [353, 125] width 47 height 9
click at [392, 126] on p "-29.38%" at bounding box center [395, 125] width 27 height 5
click at [365, 126] on div "($15,023,461.48)" at bounding box center [353, 125] width 47 height 9
click at [30, 60] on p "Overenrollment FY25Q2 Forward" at bounding box center [31, 60] width 40 height 5
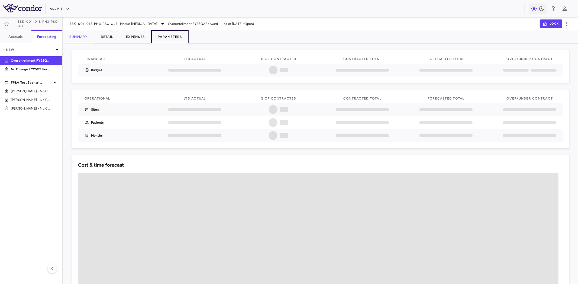
click at [175, 36] on button "Parameters" at bounding box center [169, 36] width 37 height 13
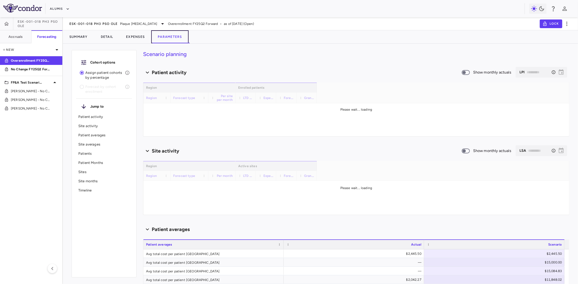
type input "********"
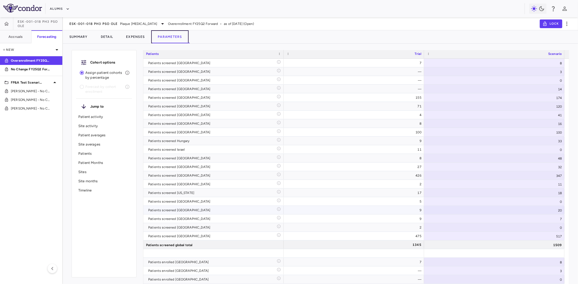
scroll to position [1956, 0]
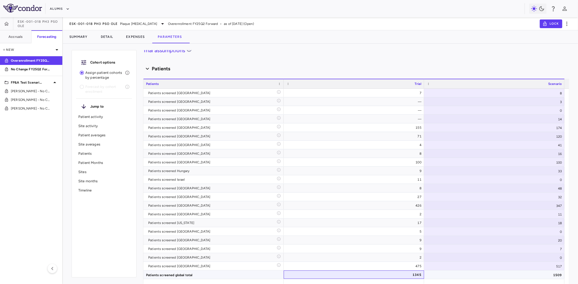
click at [419, 256] on div "1345" at bounding box center [355, 275] width 133 height 9
click at [520, 256] on div "1509" at bounding box center [494, 275] width 140 height 8
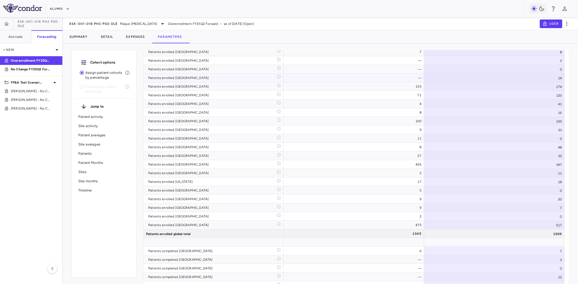
scroll to position [2197, 0]
click at [507, 234] on div "1509" at bounding box center [494, 233] width 140 height 8
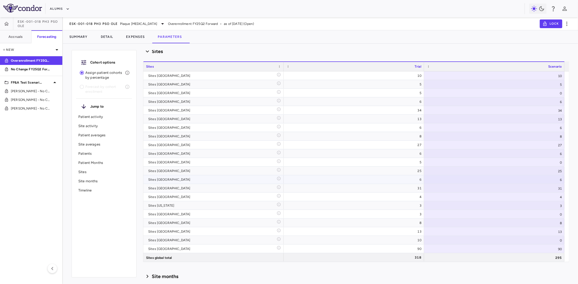
scroll to position [2859, 0]
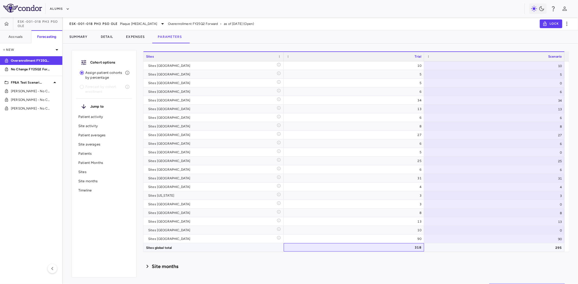
click at [409, 250] on div "318" at bounding box center [355, 248] width 133 height 9
click at [520, 247] on div "295" at bounding box center [494, 248] width 140 height 8
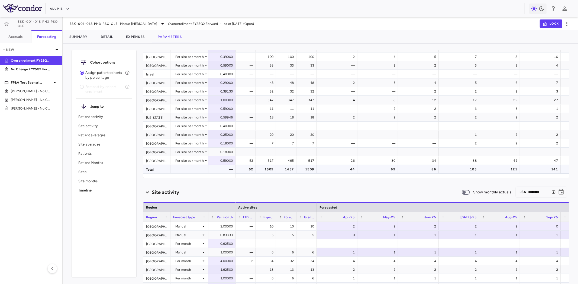
scroll to position [30, 0]
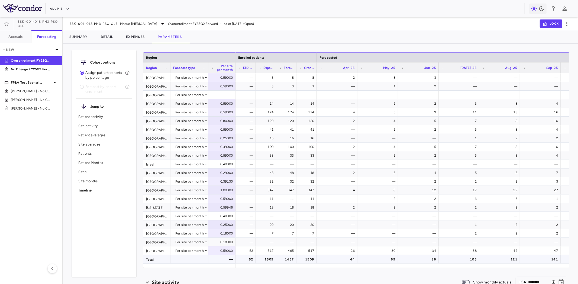
click at [309, 256] on div "1509" at bounding box center [307, 259] width 13 height 9
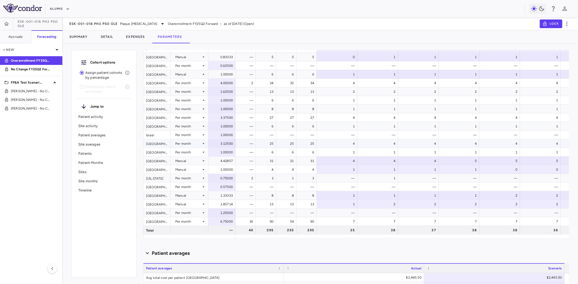
scroll to position [301, 0]
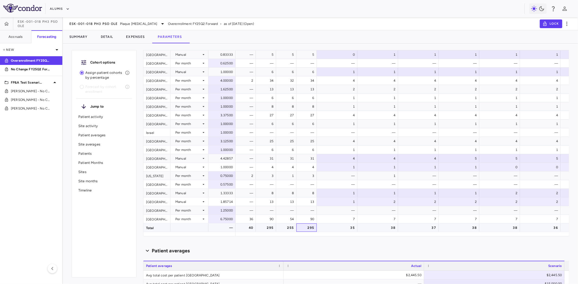
click at [310, 228] on div "295" at bounding box center [307, 228] width 13 height 9
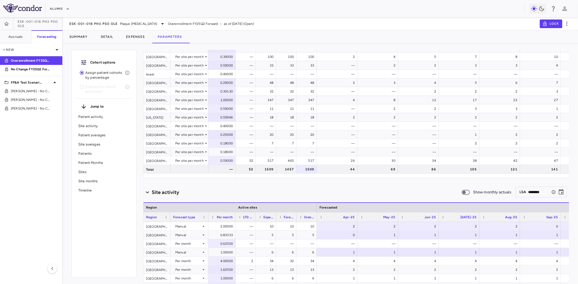
scroll to position [0, 0]
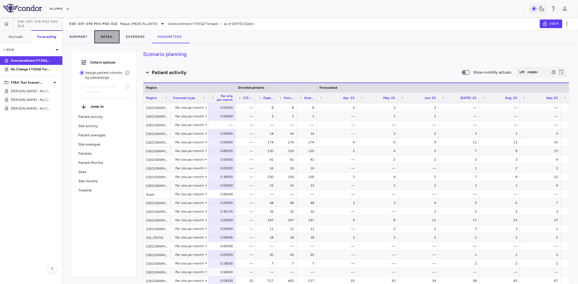
click at [106, 35] on button "Detail" at bounding box center [106, 36] width 25 height 13
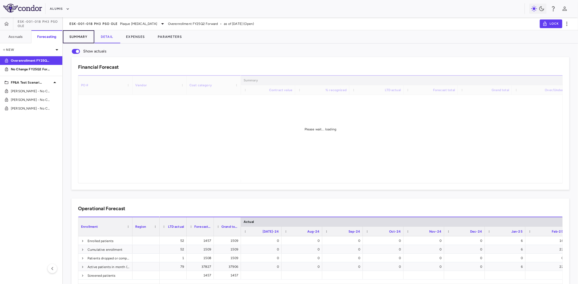
click at [78, 35] on button "Summary" at bounding box center [78, 36] width 31 height 13
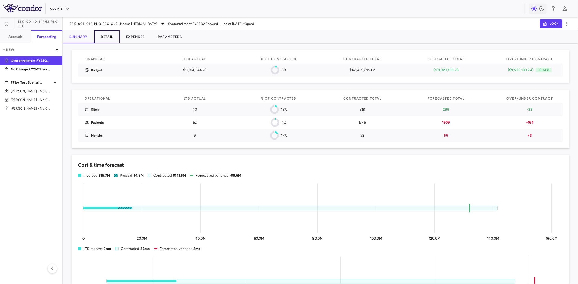
click at [98, 37] on button "Detail" at bounding box center [106, 36] width 25 height 13
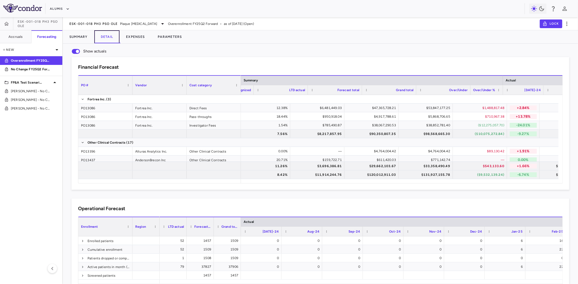
scroll to position [0, 96]
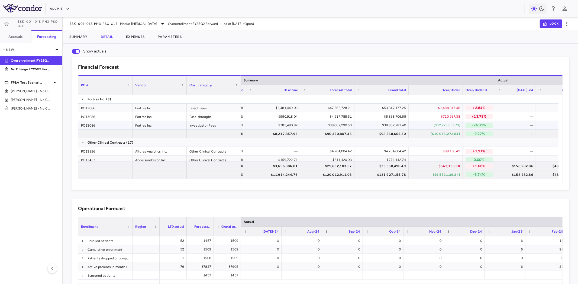
click at [450, 126] on div "($12,275,057.70)" at bounding box center [436, 125] width 47 height 9
click at [446, 106] on div "$1,488,817.48" at bounding box center [436, 108] width 47 height 9
click at [446, 115] on div "$710,967.38" at bounding box center [436, 116] width 47 height 9
click at [452, 108] on div "$1,488,817.48" at bounding box center [436, 108] width 47 height 9
click at [449, 115] on div "$710,967.38" at bounding box center [436, 116] width 47 height 9
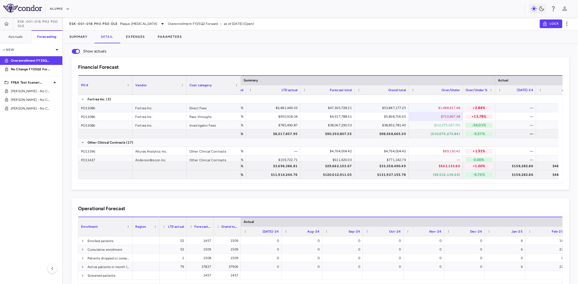
click at [450, 107] on div "$1,488,817.48" at bounding box center [436, 108] width 47 height 9
click at [450, 115] on div "$710,967.38" at bounding box center [436, 116] width 47 height 9
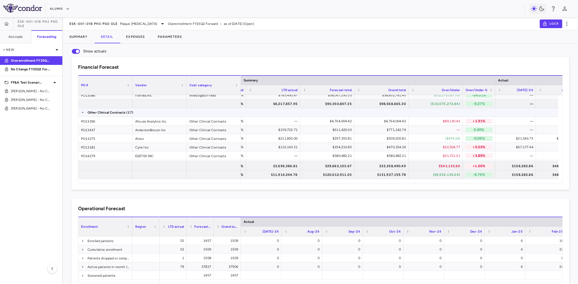
scroll to position [0, 0]
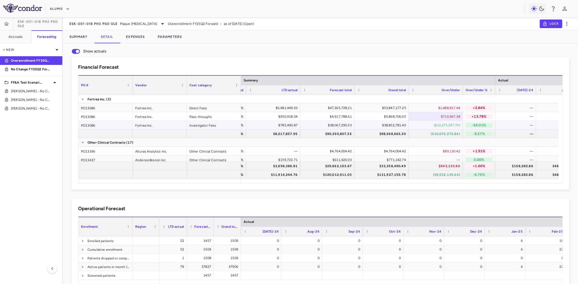
click at [446, 127] on div "($12,275,057.70)" at bounding box center [436, 125] width 47 height 9
click at [172, 34] on button "Parameters" at bounding box center [169, 36] width 37 height 13
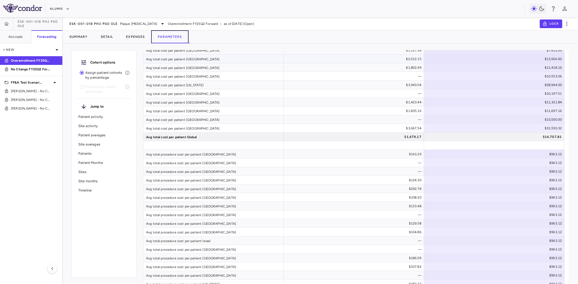
scroll to position [632, 0]
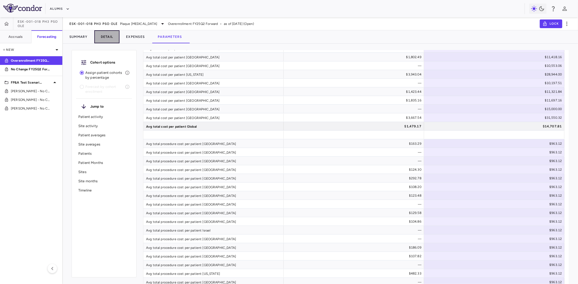
click at [105, 37] on button "Detail" at bounding box center [106, 36] width 25 height 13
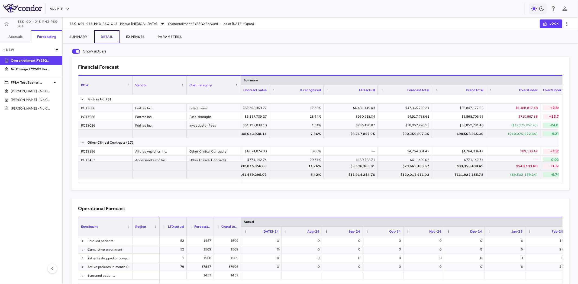
scroll to position [0, 67]
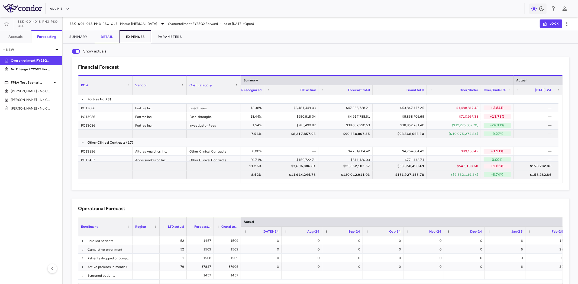
click at [139, 37] on button "Expenses" at bounding box center [135, 36] width 32 height 13
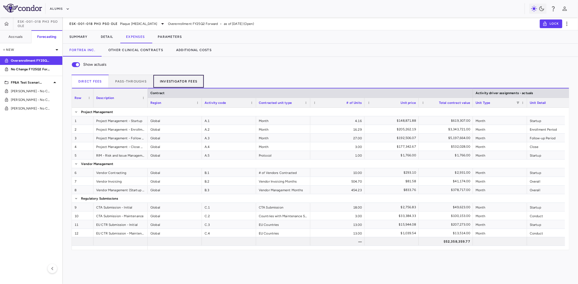
click at [178, 79] on button "Investigator Fees" at bounding box center [178, 81] width 51 height 13
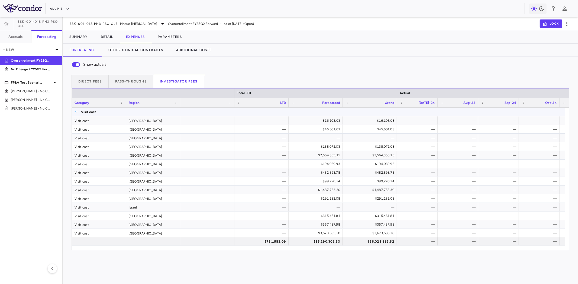
click at [76, 111] on span at bounding box center [75, 112] width 3 height 3
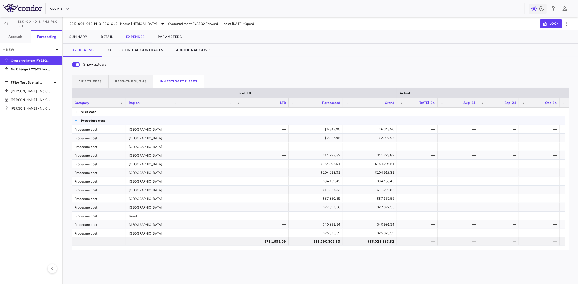
click at [77, 121] on span at bounding box center [75, 120] width 3 height 3
click at [75, 128] on span at bounding box center [75, 129] width 3 height 3
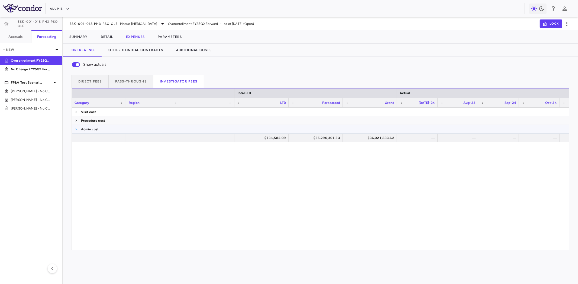
click at [77, 130] on span at bounding box center [75, 129] width 3 height 3
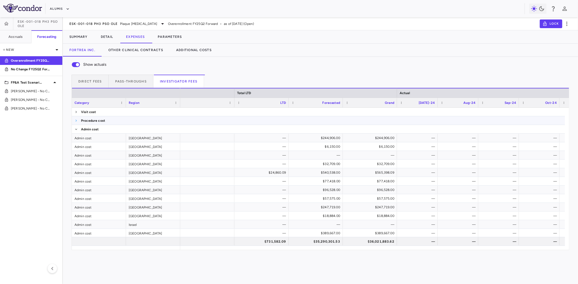
click at [77, 121] on span at bounding box center [75, 120] width 3 height 3
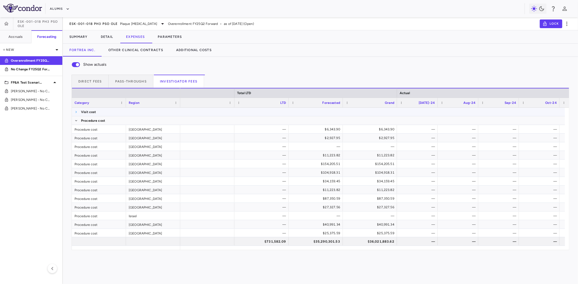
click at [76, 112] on span at bounding box center [75, 112] width 3 height 3
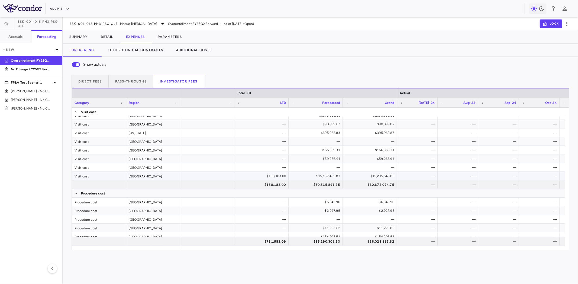
scroll to position [120, 0]
click at [388, 180] on div "$30,674,074.75" at bounding box center [371, 182] width 47 height 9
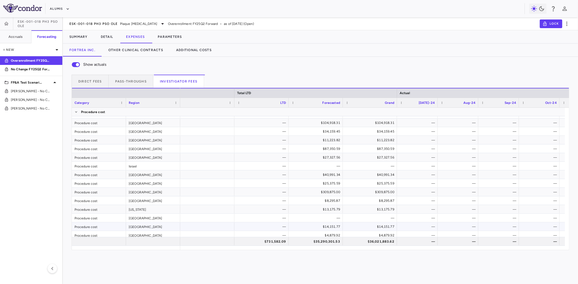
scroll to position [301, 0]
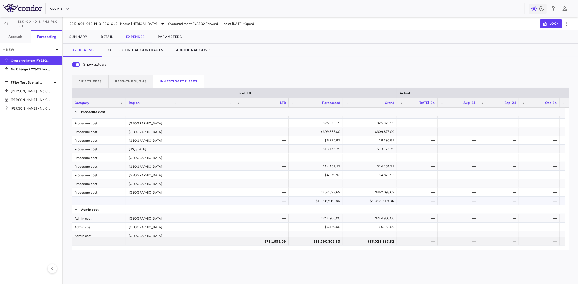
click at [386, 201] on div "$1,318,519.86" at bounding box center [371, 201] width 47 height 9
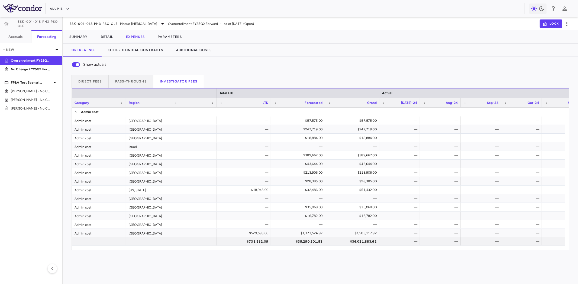
scroll to position [0, 22]
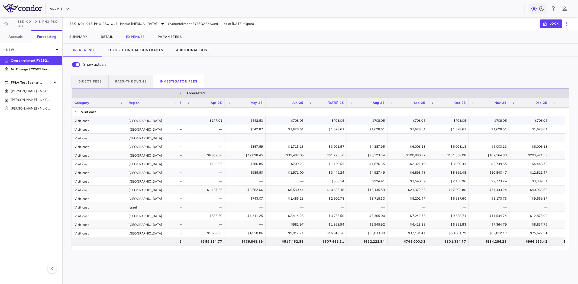
click at [244, 117] on div "$442.53" at bounding box center [246, 120] width 33 height 9
click at [291, 118] on div "$708.05" at bounding box center [286, 120] width 33 height 9
click at [336, 120] on div "$708.05" at bounding box center [327, 120] width 33 height 9
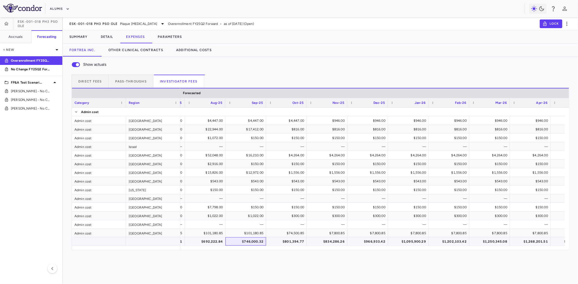
click at [256, 242] on div "$746,000.32" at bounding box center [246, 242] width 33 height 9
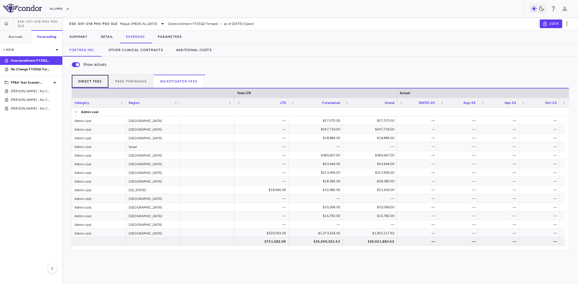
click at [98, 82] on button "Direct Fees" at bounding box center [90, 81] width 37 height 13
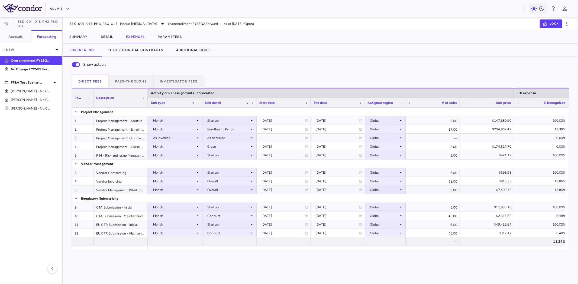
click at [187, 193] on div "Month" at bounding box center [174, 190] width 42 height 9
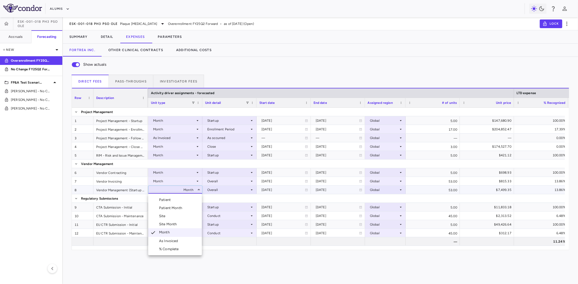
click at [225, 191] on div at bounding box center [289, 142] width 578 height 284
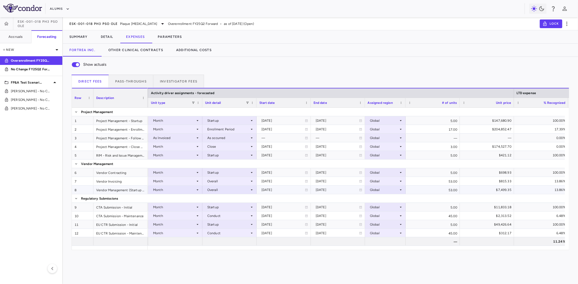
click at [271, 191] on div "2024-09-01" at bounding box center [282, 190] width 43 height 9
click at [336, 188] on div "2029-01-31" at bounding box center [337, 190] width 43 height 9
click at [284, 187] on div "2024-09-01" at bounding box center [282, 190] width 43 height 9
click at [335, 191] on div "2029-01-31" at bounding box center [337, 190] width 43 height 9
click at [289, 188] on div "2024-09-01" at bounding box center [282, 190] width 43 height 9
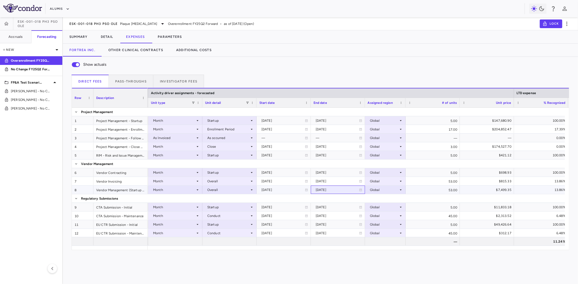
click at [342, 187] on div "2029-01-31" at bounding box center [337, 190] width 43 height 9
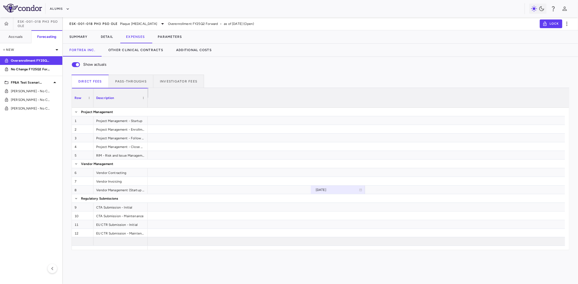
scroll to position [0, 0]
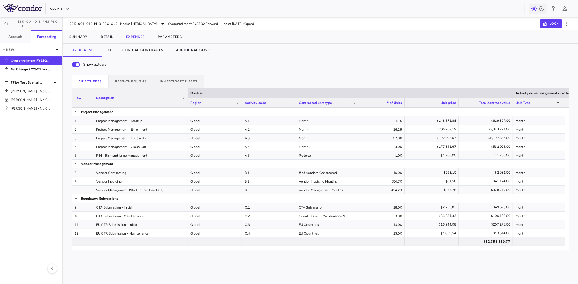
drag, startPoint x: 147, startPoint y: 101, endPoint x: 187, endPoint y: 101, distance: 40.1
click at [187, 101] on div at bounding box center [187, 98] width 2 height 19
click at [148, 147] on div "Project Management - Close Out" at bounding box center [140, 146] width 94 height 8
click at [217, 149] on div "Global" at bounding box center [215, 146] width 54 height 8
click at [164, 148] on div "Project Management - Close Out" at bounding box center [140, 146] width 94 height 8
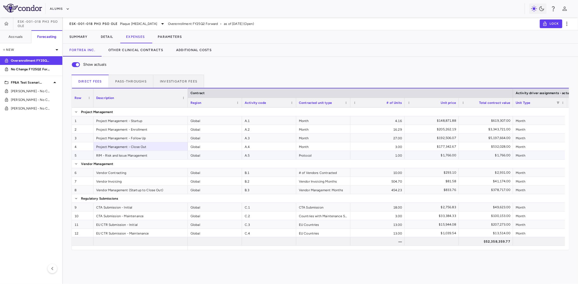
click at [299, 152] on div "Protocol" at bounding box center [323, 155] width 54 height 8
click at [340, 147] on div "Month" at bounding box center [323, 146] width 54 height 8
click at [446, 123] on div "$148,871.88" at bounding box center [432, 120] width 47 height 9
click at [155, 122] on div "Project Management - Startup" at bounding box center [140, 120] width 94 height 8
click at [147, 129] on div "Project Management - Enrollment" at bounding box center [140, 129] width 94 height 8
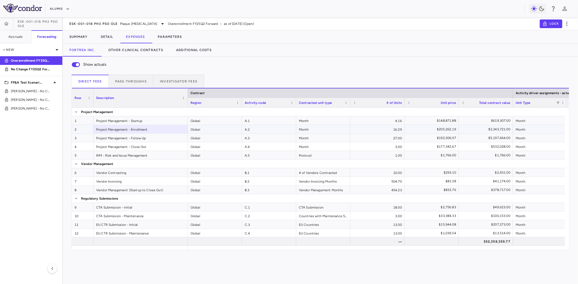
click at [342, 127] on div "Month" at bounding box center [323, 129] width 54 height 8
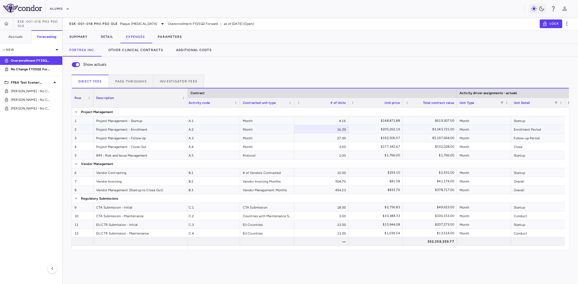
click at [376, 129] on div "$205,262.19" at bounding box center [376, 129] width 47 height 9
click at [485, 121] on div "Month" at bounding box center [484, 120] width 54 height 8
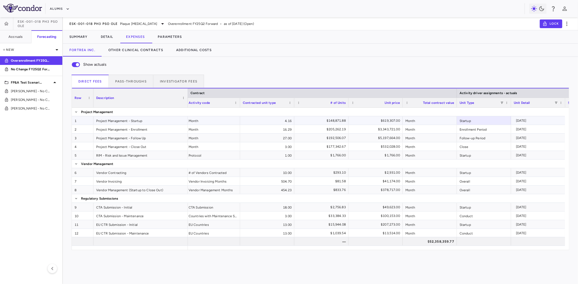
scroll to position [0, 110]
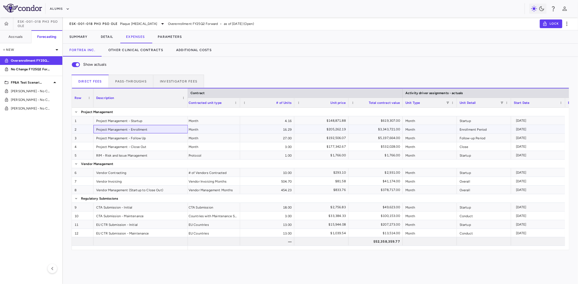
click at [129, 130] on div "Project Management - Enrollment" at bounding box center [140, 129] width 94 height 8
click at [339, 119] on div "$148,871.88" at bounding box center [322, 120] width 47 height 9
click at [339, 129] on div "$205,262.19" at bounding box center [322, 129] width 47 height 9
click at [339, 136] on div "$192,506.07" at bounding box center [322, 138] width 47 height 9
click at [335, 148] on div "$177,342.67" at bounding box center [322, 146] width 47 height 9
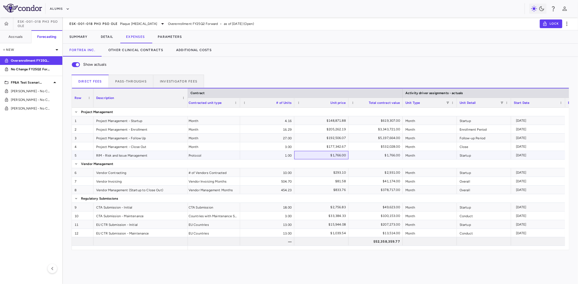
click at [336, 155] on div "$1,766.00" at bounding box center [322, 155] width 47 height 9
click at [280, 129] on div "16.29" at bounding box center [267, 129] width 54 height 8
click at [331, 128] on div "$205,262.19" at bounding box center [322, 129] width 47 height 9
click at [275, 128] on div "16.29" at bounding box center [267, 129] width 54 height 8
click at [104, 39] on button "Detail" at bounding box center [106, 36] width 25 height 13
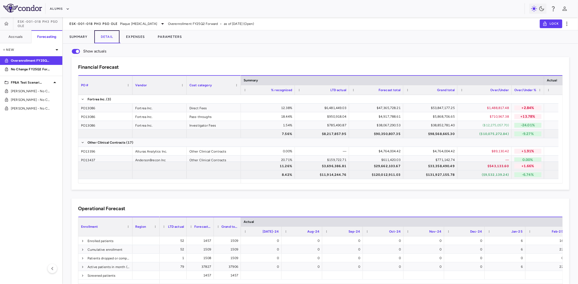
scroll to position [0, 64]
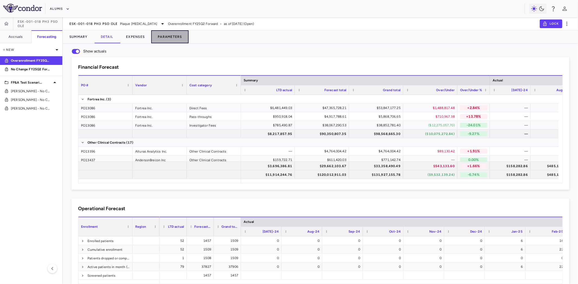
click at [182, 38] on button "Parameters" at bounding box center [169, 36] width 37 height 13
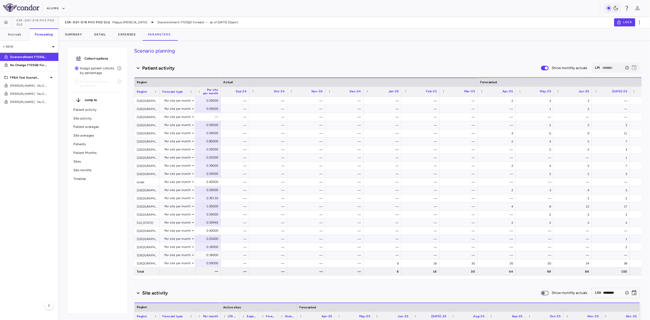
scroll to position [0, 173]
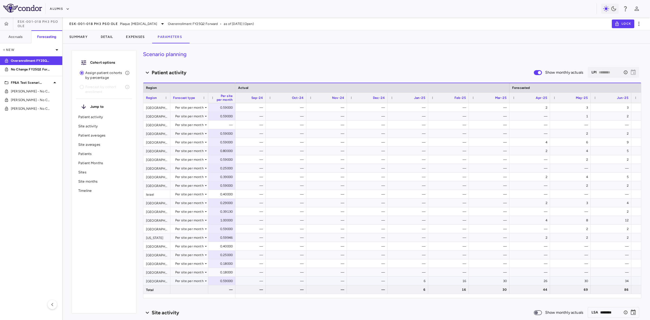
click at [419, 280] on div "6" at bounding box center [409, 281] width 33 height 9
click at [461, 282] on div "16" at bounding box center [449, 281] width 33 height 9
click at [498, 283] on div "30" at bounding box center [490, 281] width 33 height 9
click at [578, 24] on icon "button" at bounding box center [638, 24] width 1 height 4
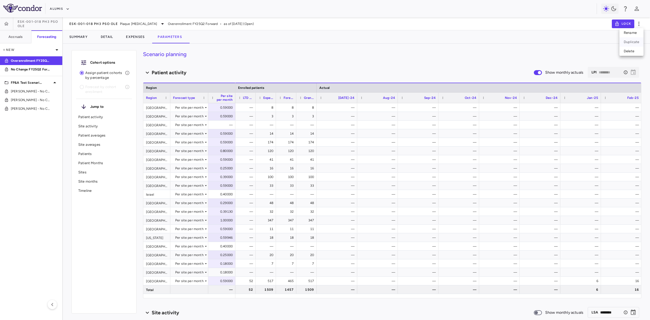
click at [578, 40] on div "Duplicate" at bounding box center [632, 41] width 24 height 9
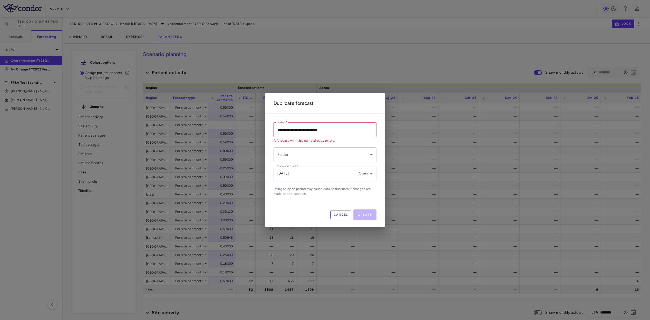
click at [303, 154] on body "Skip to sidebar Skip to main content Alumis ESK-001-018 Ph3 PsO OLE Accruals Fo…" at bounding box center [325, 160] width 650 height 320
click at [303, 154] on div at bounding box center [325, 160] width 650 height 320
click at [294, 176] on div at bounding box center [325, 160] width 650 height 320
click at [338, 179] on body "Skip to sidebar Skip to main content Alumis ESK-001-018 Ph3 PsO OLE Accruals Fo…" at bounding box center [325, 160] width 650 height 320
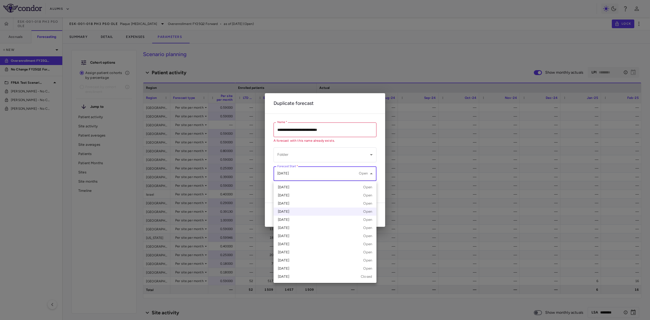
click at [366, 172] on div at bounding box center [325, 160] width 650 height 320
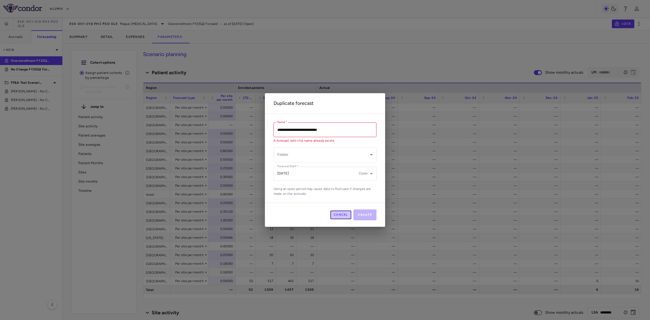
click at [343, 217] on button "Cancel" at bounding box center [340, 214] width 21 height 9
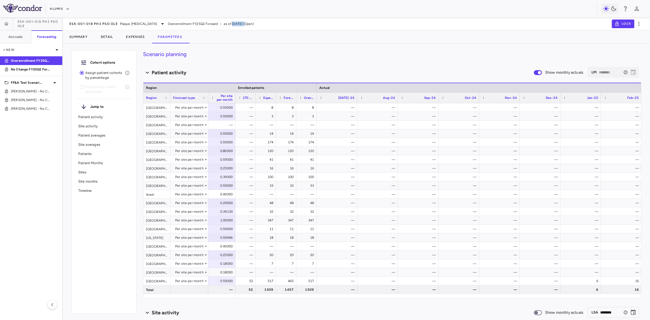
drag, startPoint x: 219, startPoint y: 24, endPoint x: 232, endPoint y: 22, distance: 13.6
click at [232, 22] on span "as of Mar 2025 (Open)" at bounding box center [239, 23] width 30 height 5
click at [109, 36] on button "Detail" at bounding box center [106, 36] width 25 height 13
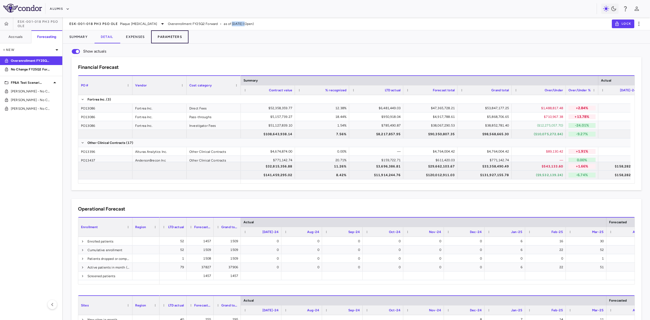
click at [169, 35] on button "Parameters" at bounding box center [169, 36] width 37 height 13
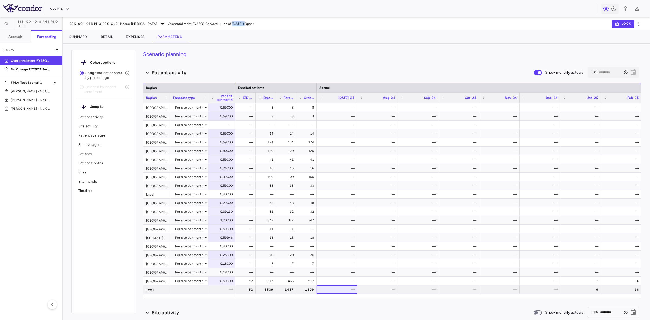
drag, startPoint x: 338, startPoint y: 293, endPoint x: 346, endPoint y: 294, distance: 8.5
click at [346, 284] on div "Region Region Forecast type Per site per month Enrolled patients Actual Forecas…" at bounding box center [392, 190] width 498 height 215
click at [494, 284] on div "6" at bounding box center [493, 289] width 33 height 9
click at [497, 277] on div "6" at bounding box center [493, 281] width 33 height 9
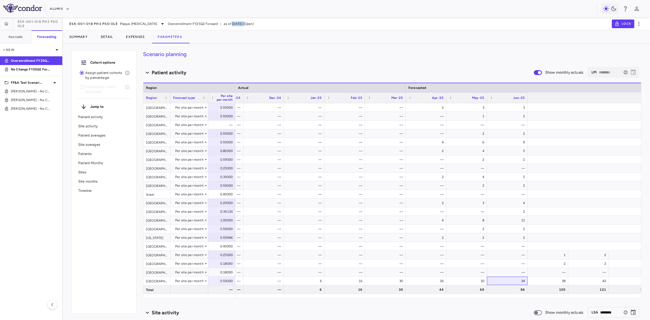
scroll to position [0, 0]
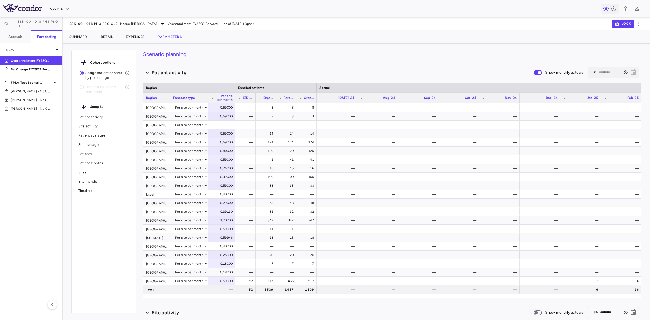
click at [314, 56] on h4 "Scenario planning" at bounding box center [392, 54] width 498 height 8
click at [29, 91] on span "Frank - No Change FY25Q2 Forward" at bounding box center [31, 91] width 40 height 5
